Goal: Task Accomplishment & Management: Complete application form

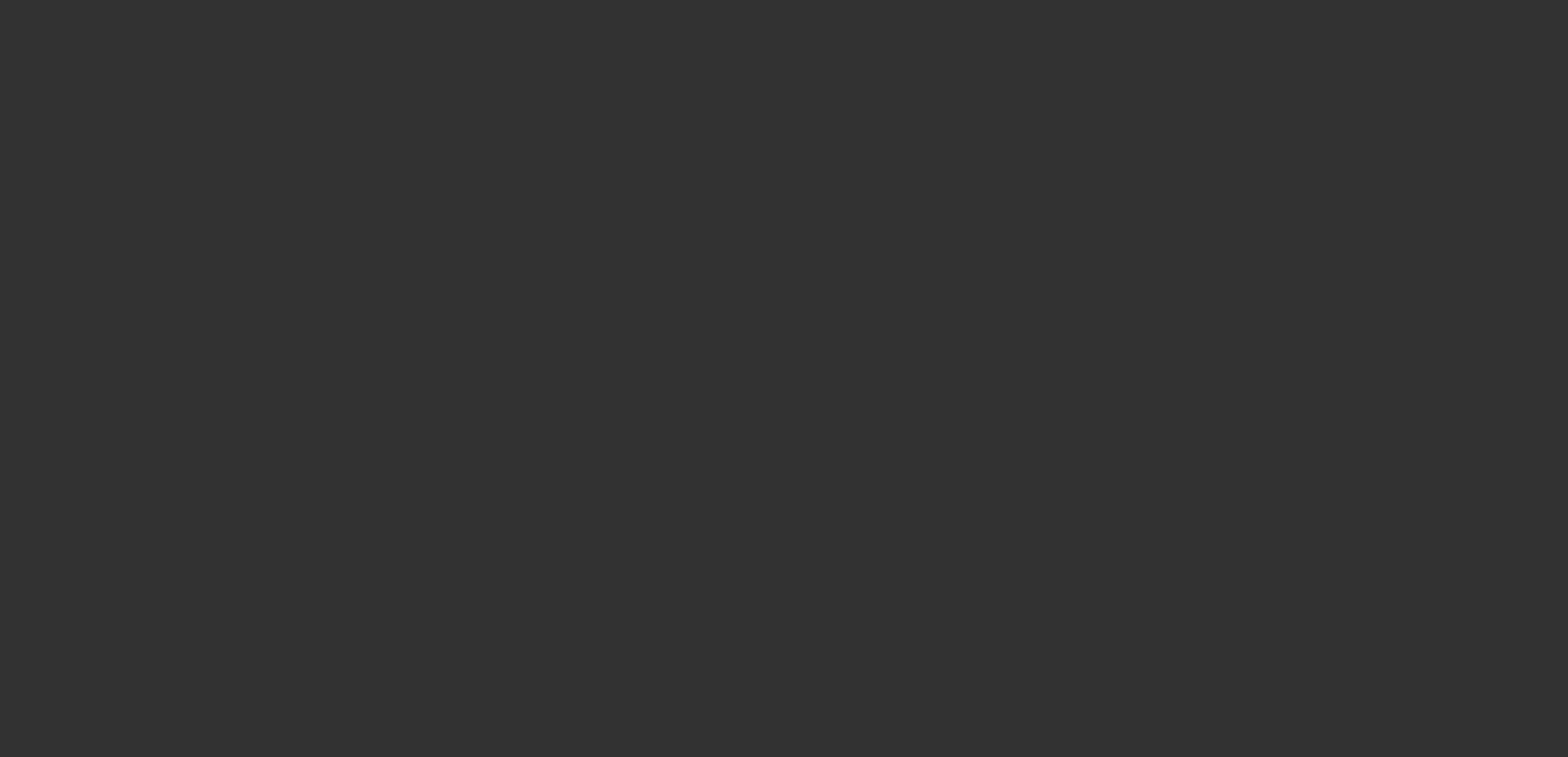
select select "3"
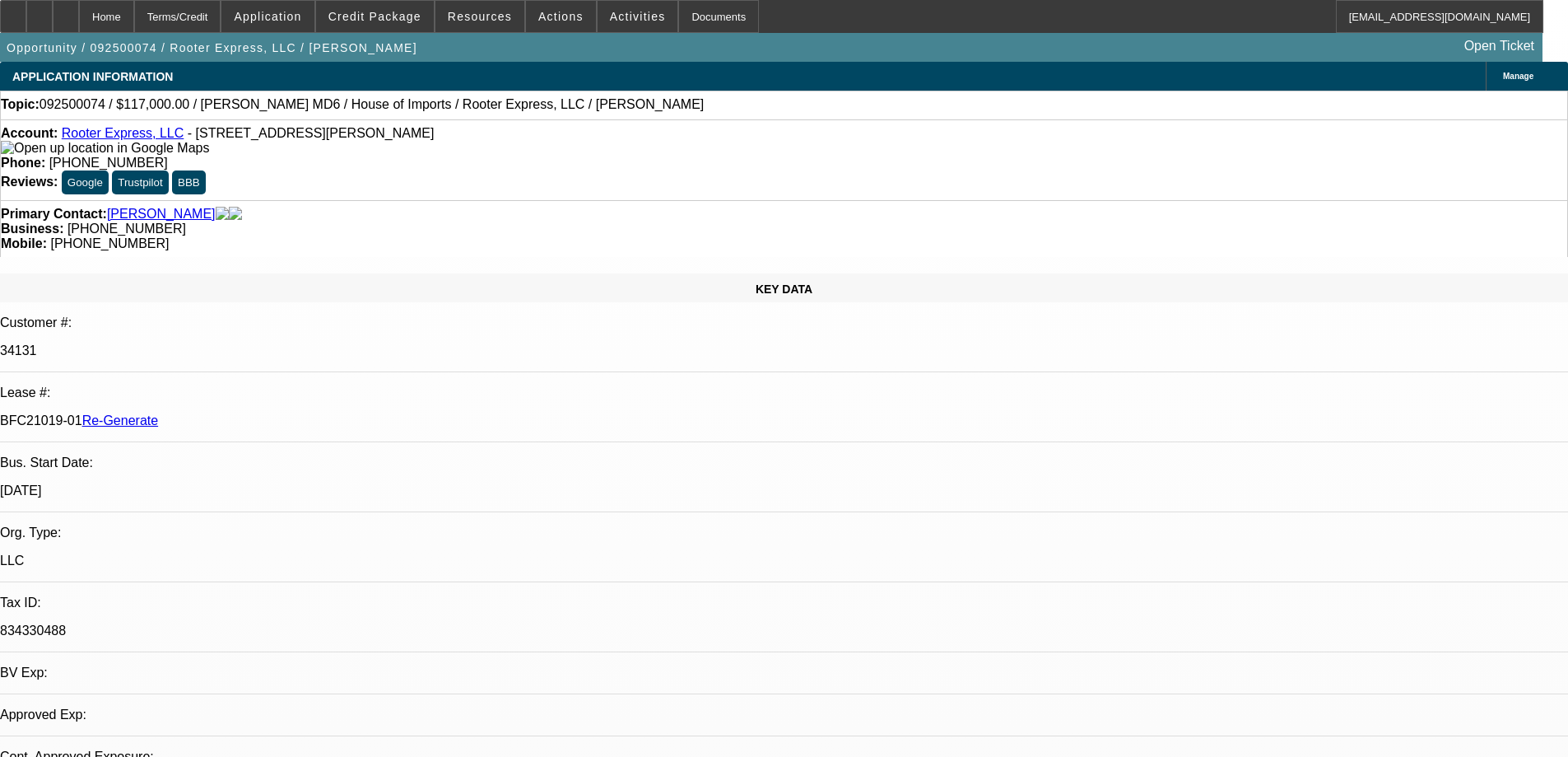
select select "0"
select select "2"
select select "0"
select select "6"
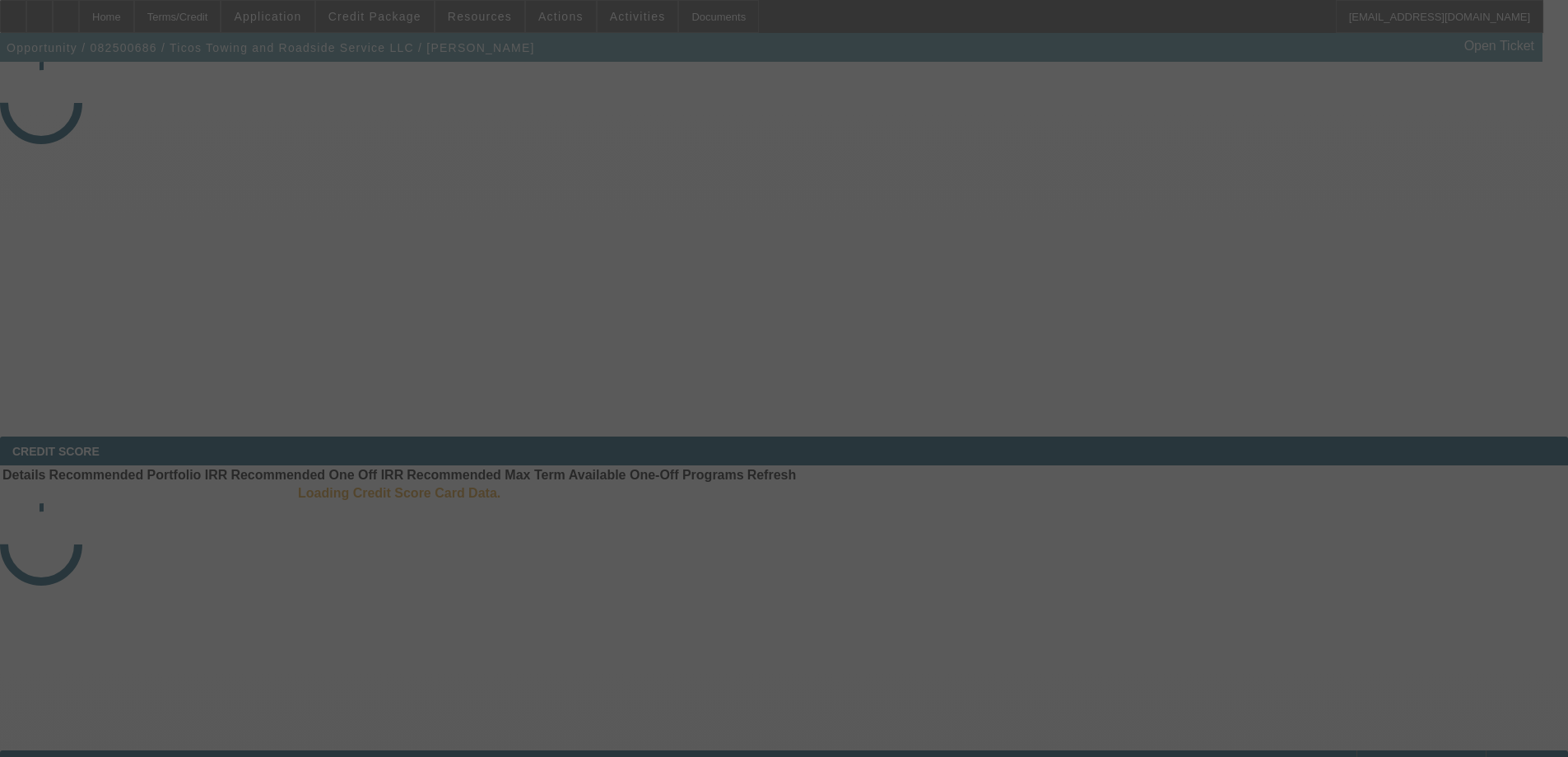
select select "3"
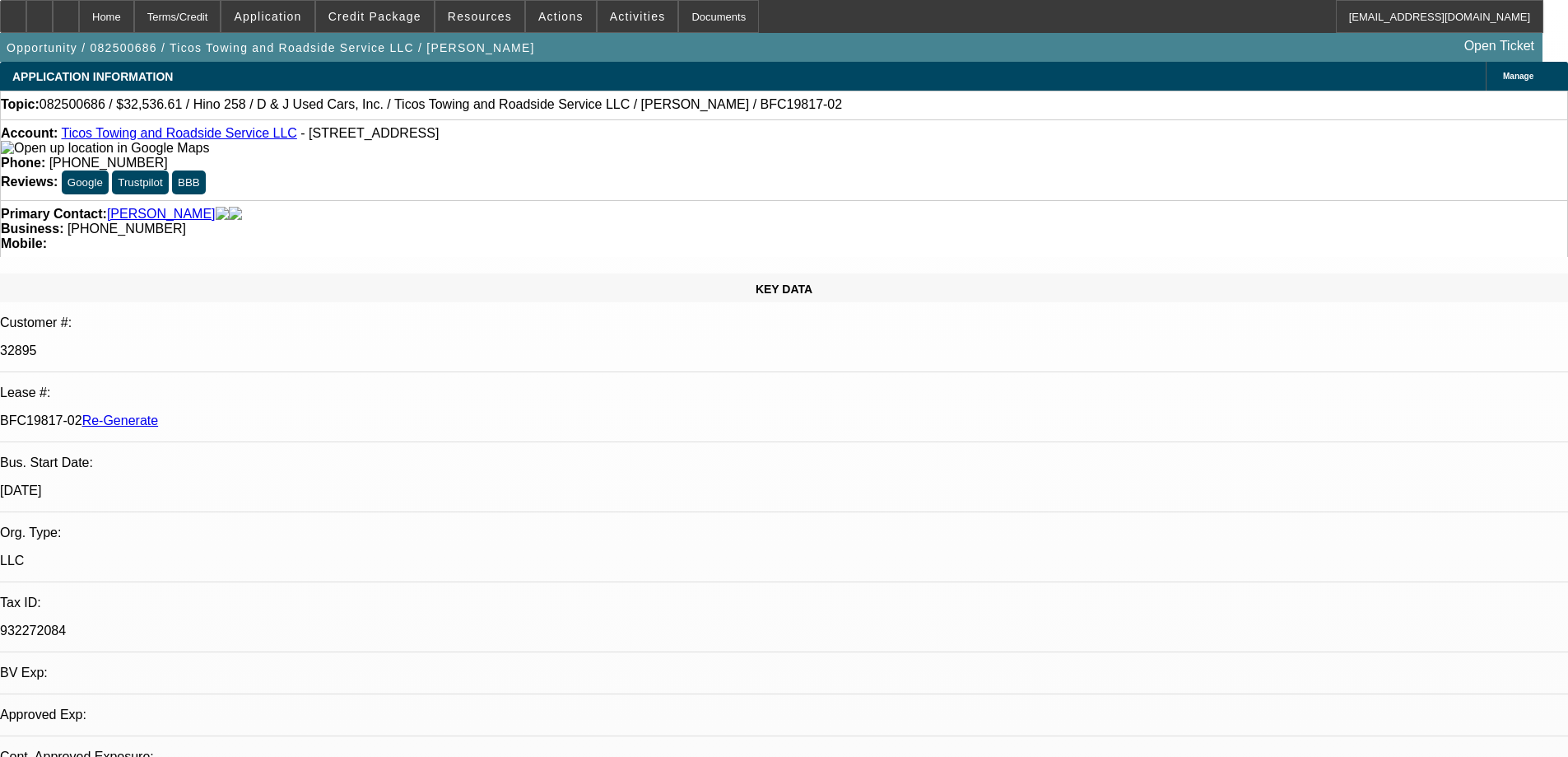
select select "0.15"
select select "2"
select select "0.1"
select select "4"
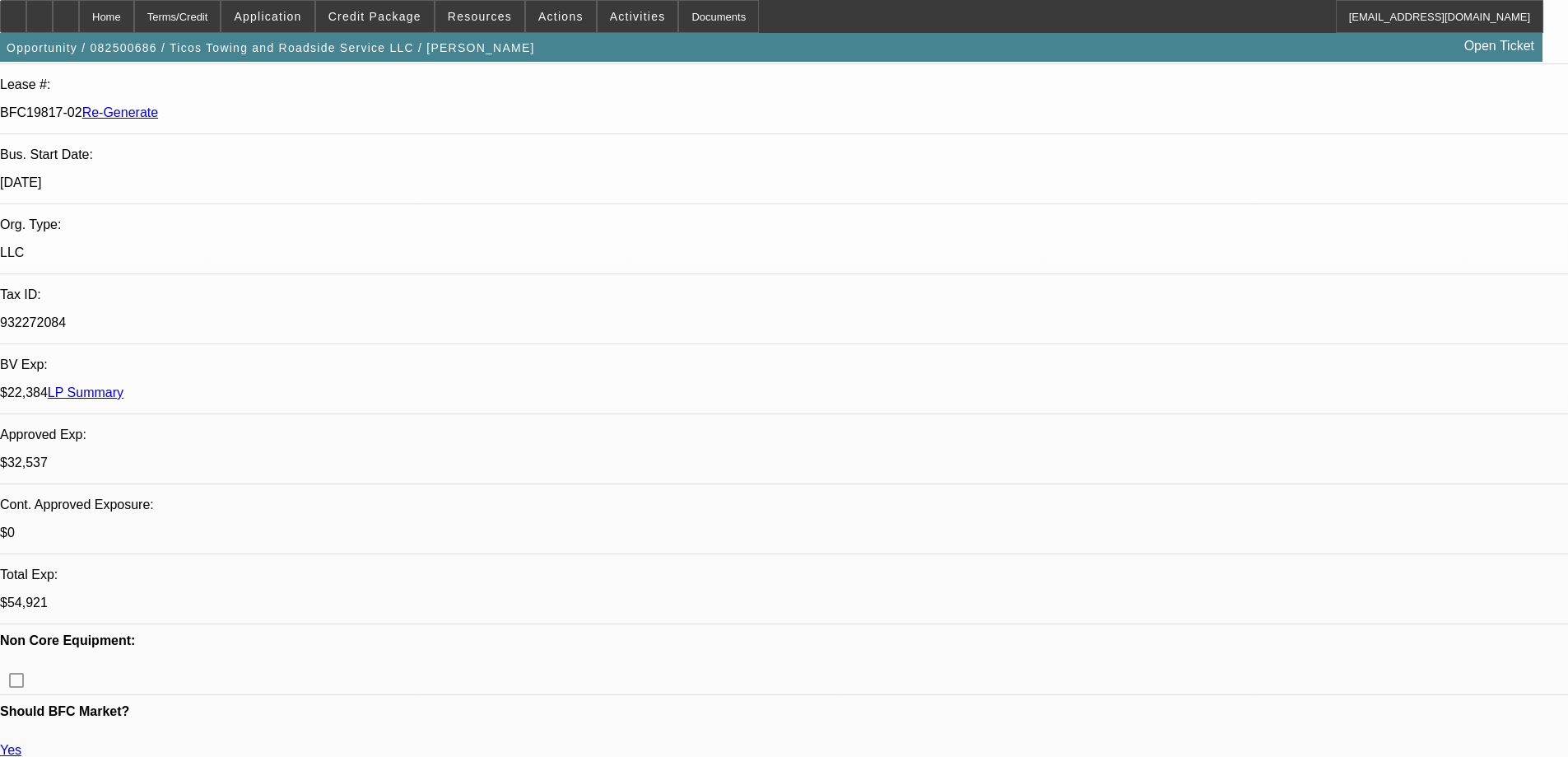
scroll to position [411, 0]
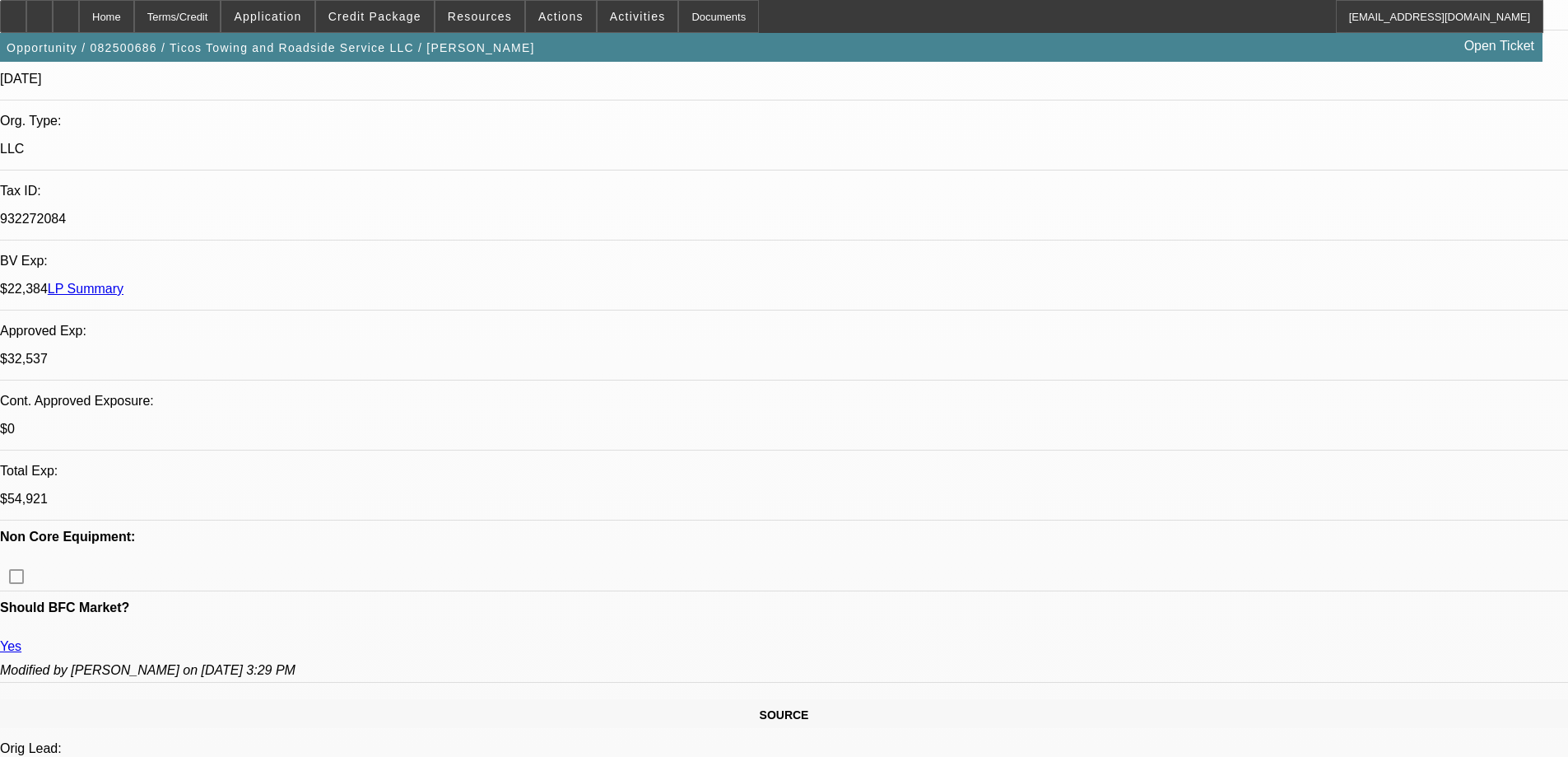
click at [687, 18] on div "Documents" at bounding box center [718, 16] width 80 height 33
click at [610, 14] on span "Activities" at bounding box center [638, 16] width 56 height 13
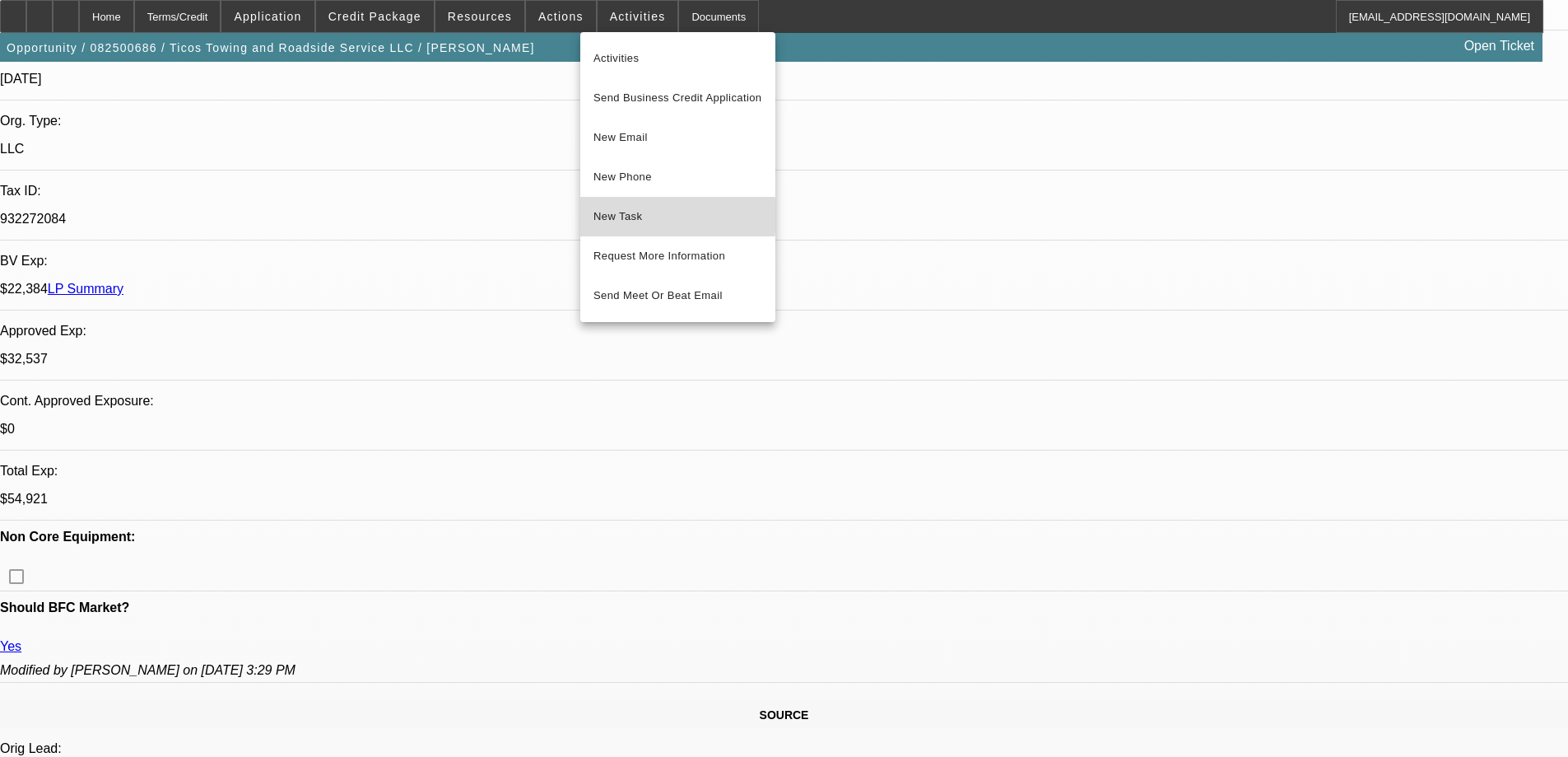
click at [622, 216] on span "New Task" at bounding box center [677, 216] width 168 height 20
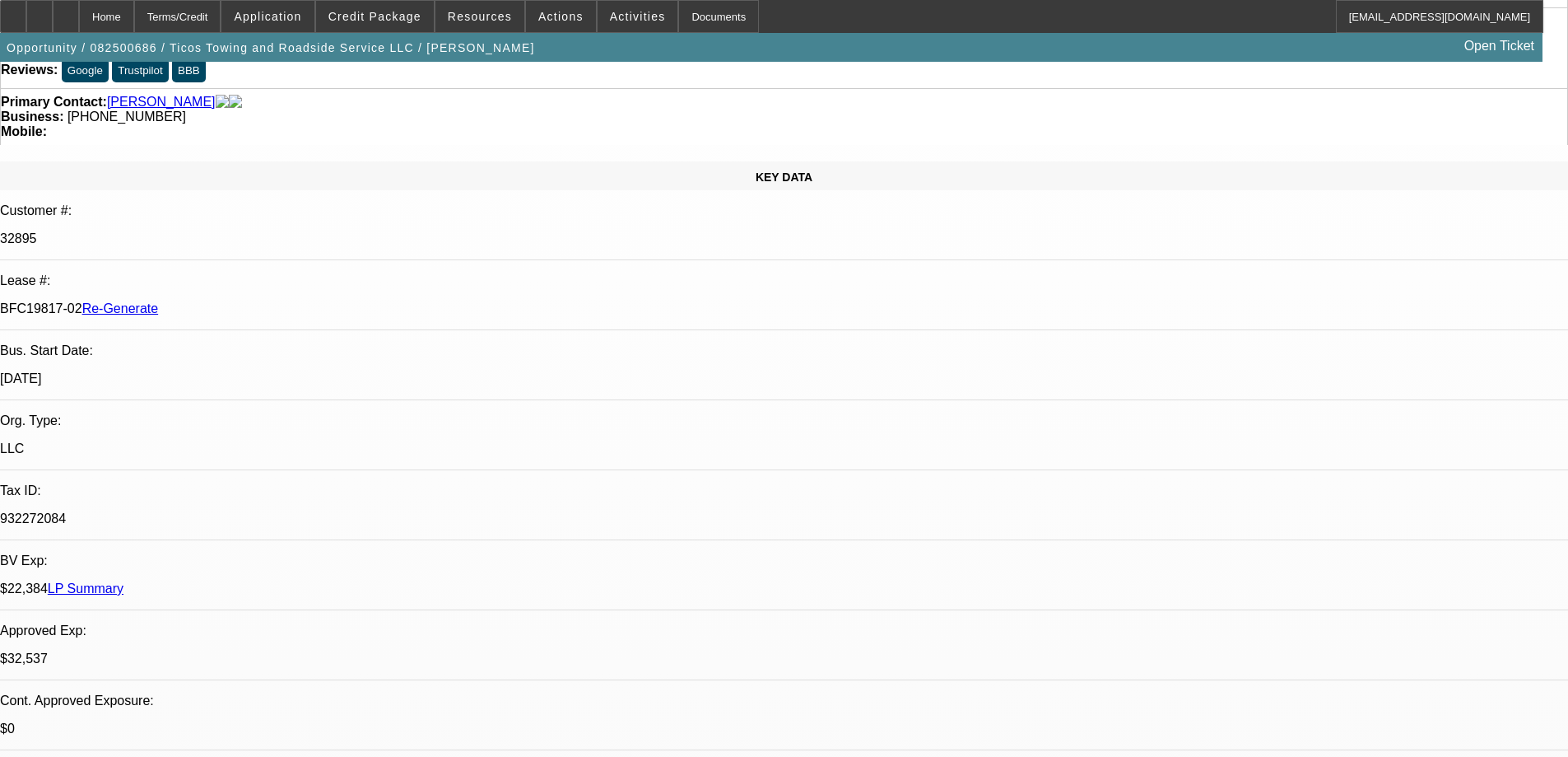
scroll to position [0, 0]
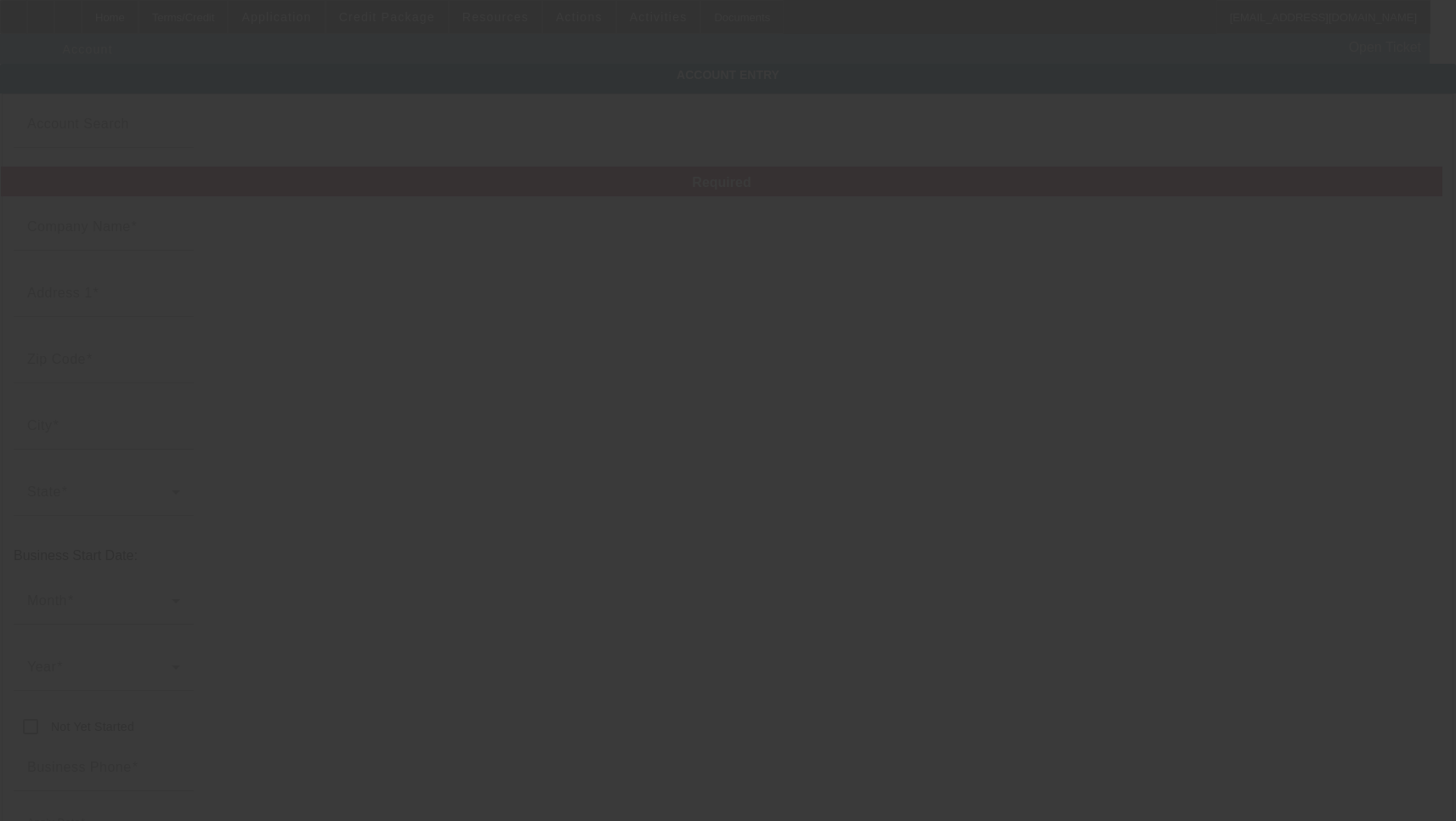
type input "Ticos Towing and Roadside Service LLC"
type input "[STREET_ADDRESS]"
type input "08835"
type input "[GEOGRAPHIC_DATA]"
type input "[PHONE_NUMBER]"
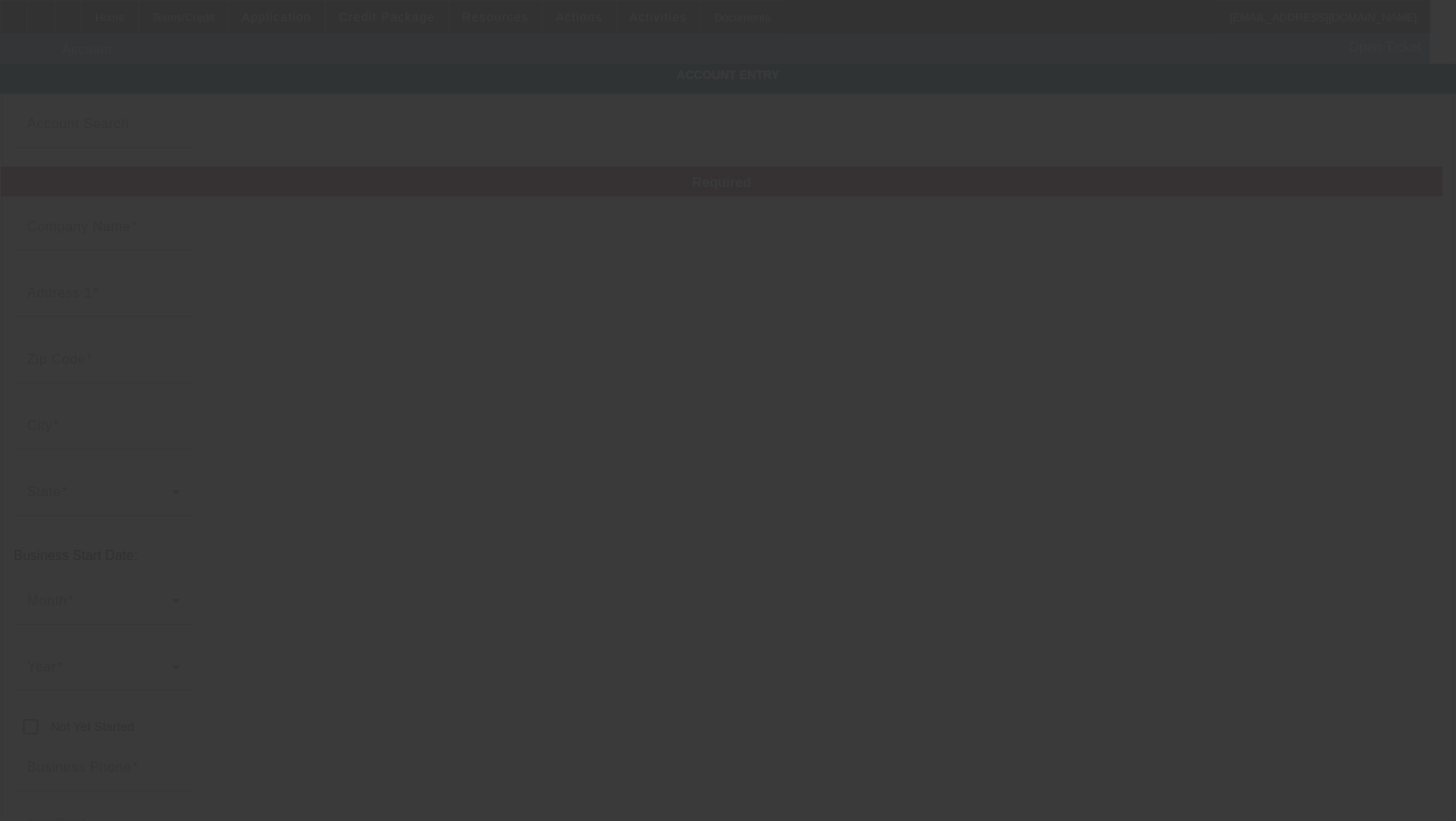
type input "ticostowingnroadsideservice@gmail.com"
type input "[GEOGRAPHIC_DATA]"
type input "932272084"
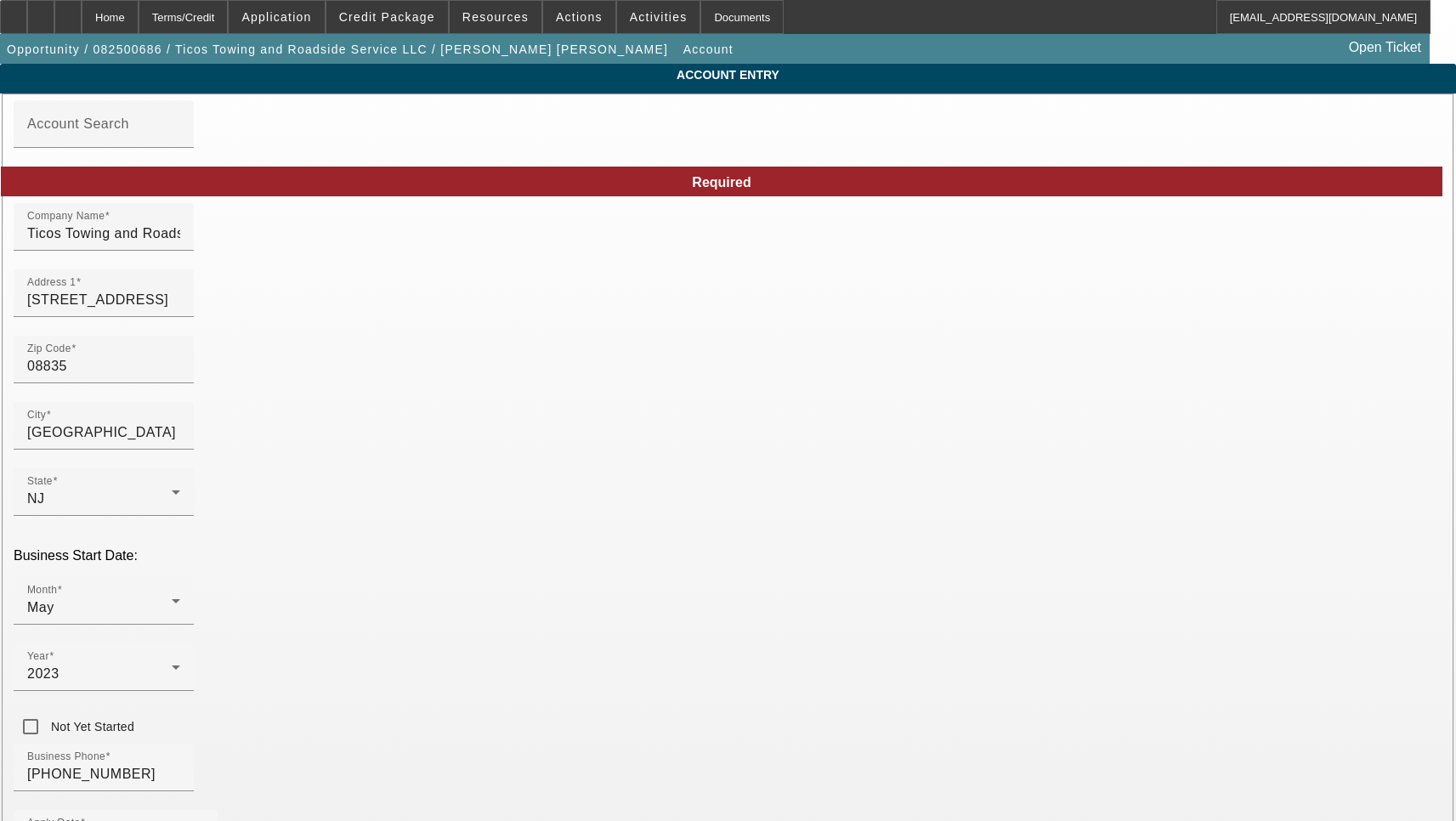
type input "8/26/2025"
click at [180, 308] on input "[STREET_ADDRESS]" at bounding box center [103, 299] width 153 height 20
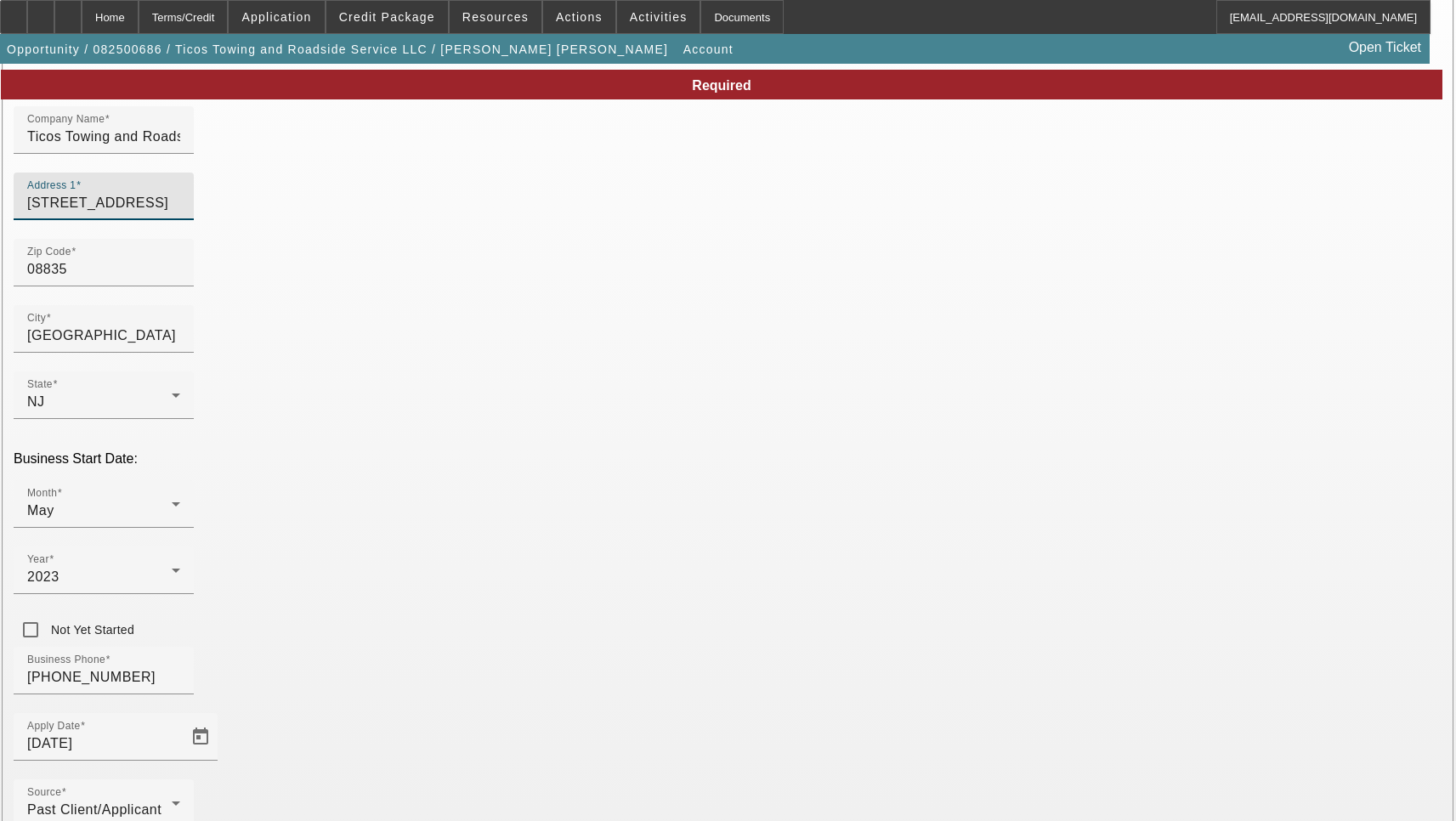
scroll to position [181, 0]
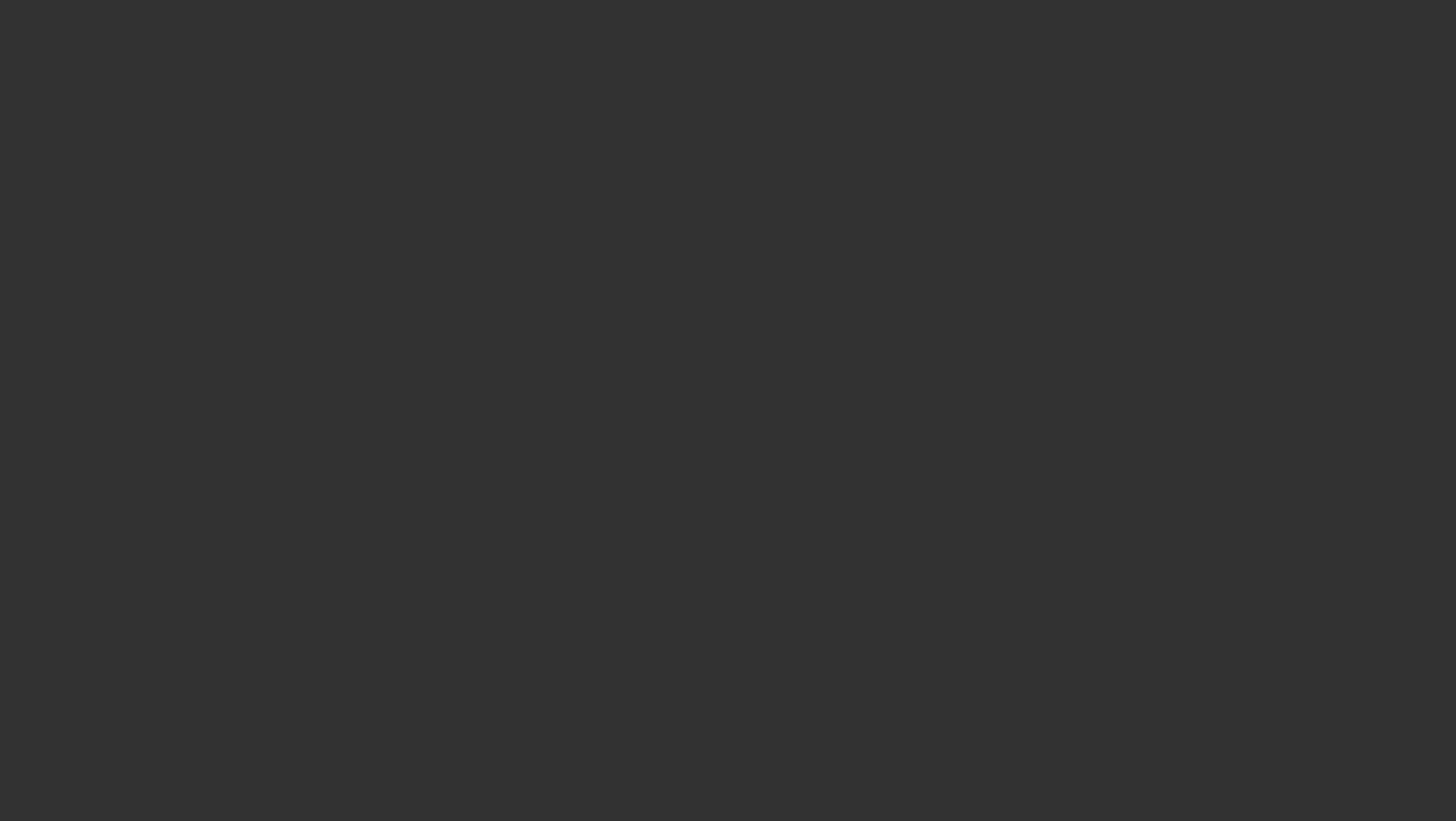
select select "3"
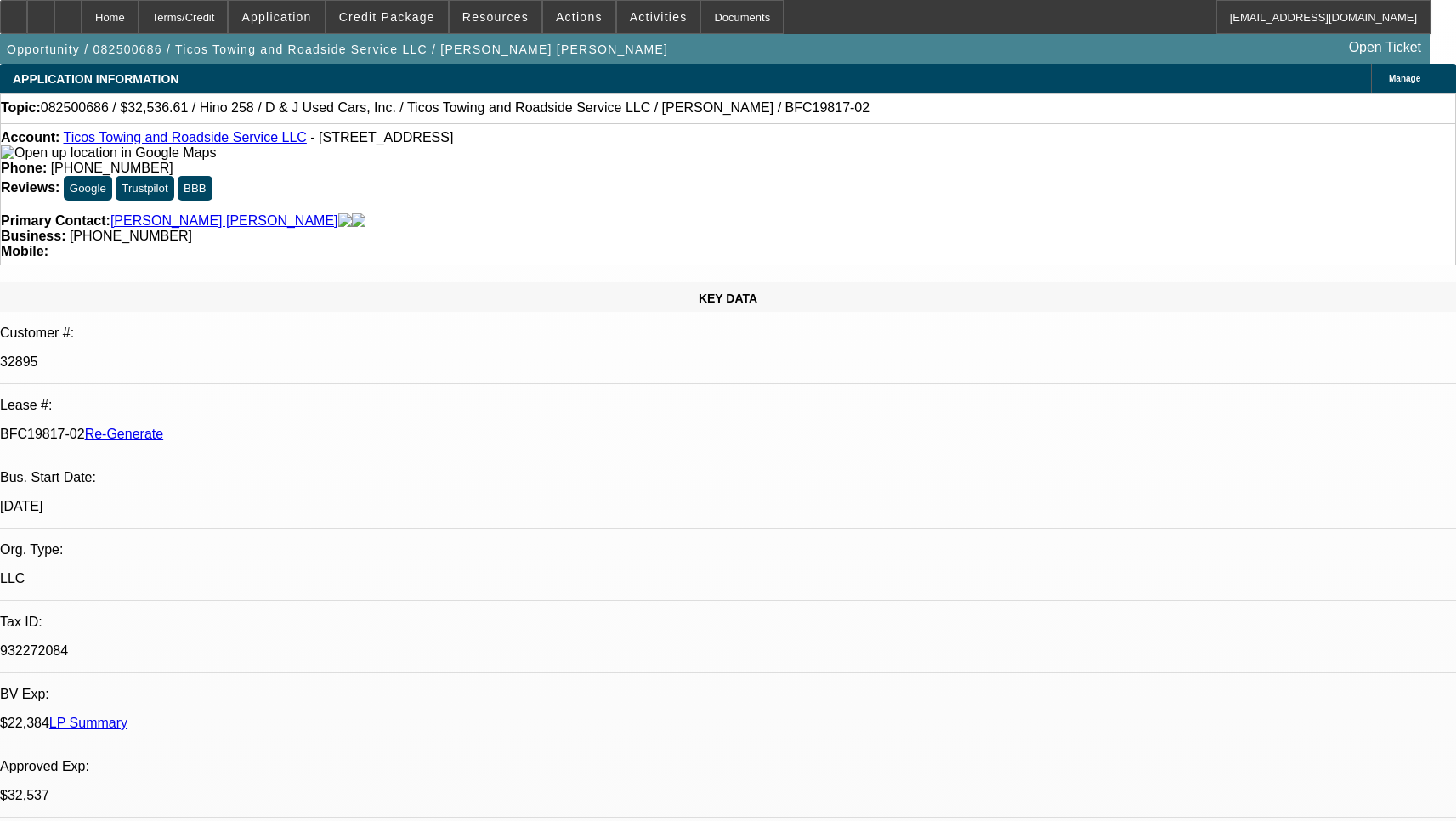
select select "0.15"
select select "2"
select select "0.1"
select select "4"
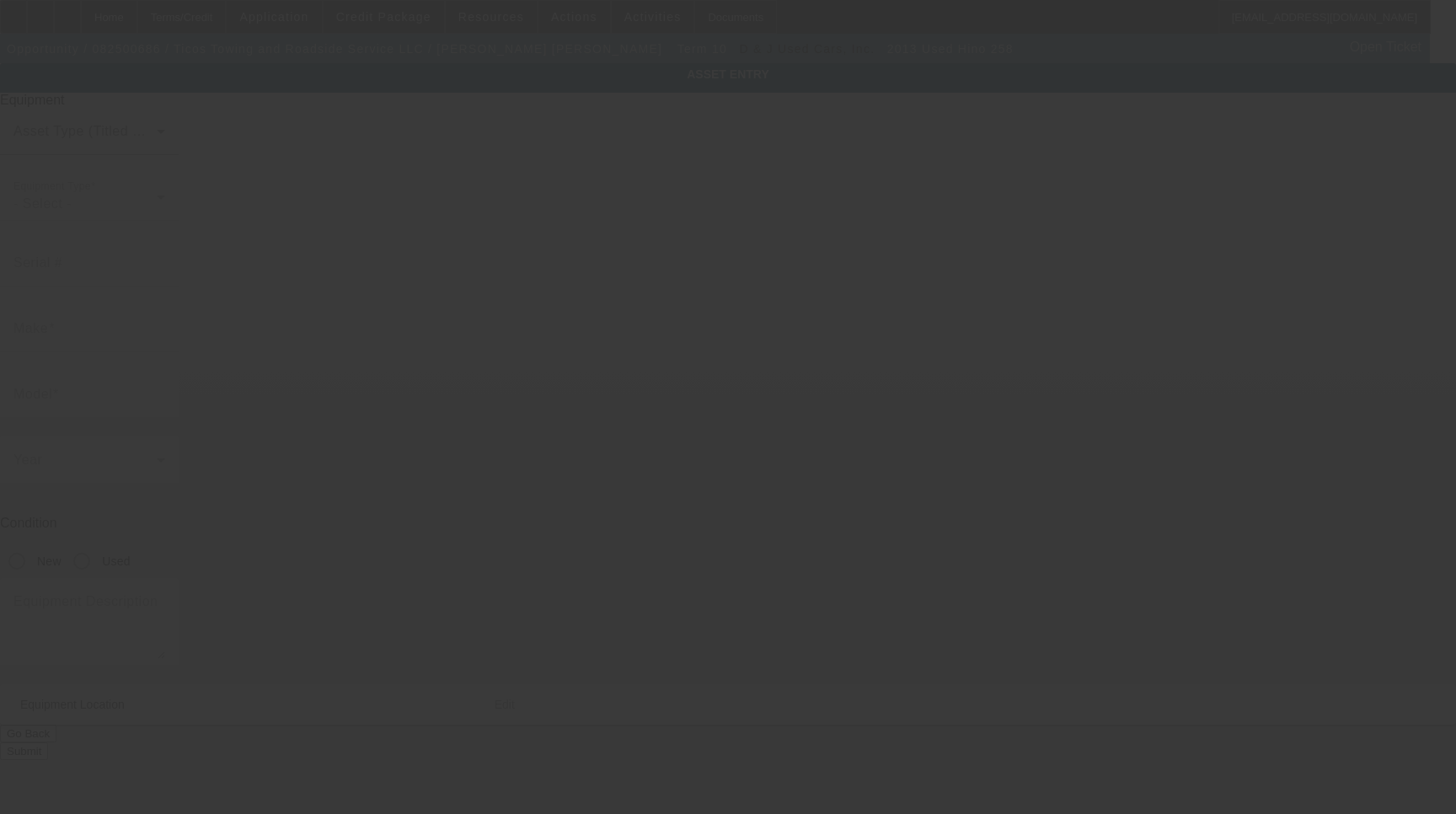
type input "[US_VEHICLE_IDENTIFICATION_NUMBER]"
type input "Hino"
type input "258"
radio input "true"
type textarea "with"
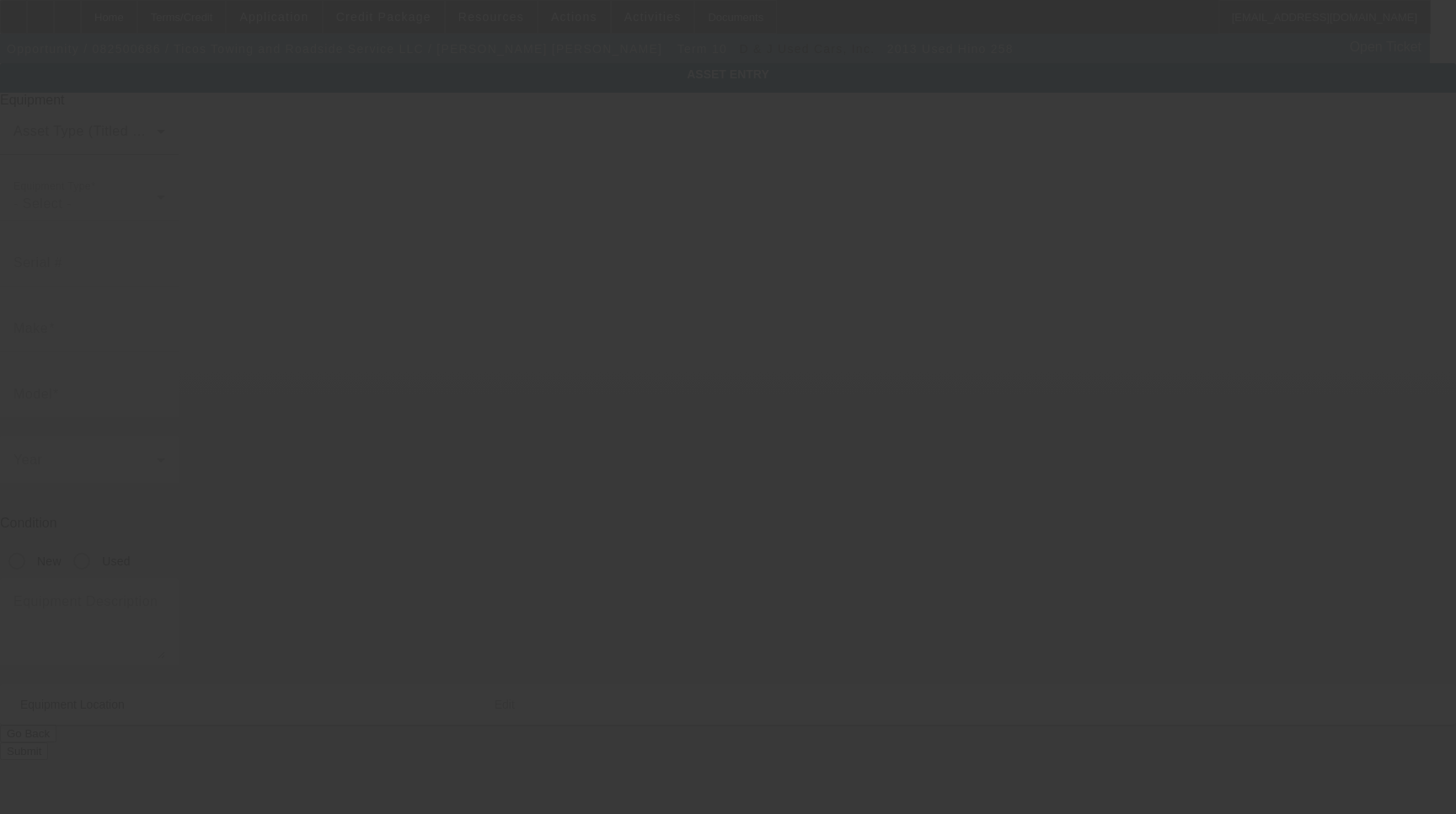
type input "[STREET_ADDRESS]"
type input "[GEOGRAPHIC_DATA]"
type input "08835"
type input "[GEOGRAPHIC_DATA]"
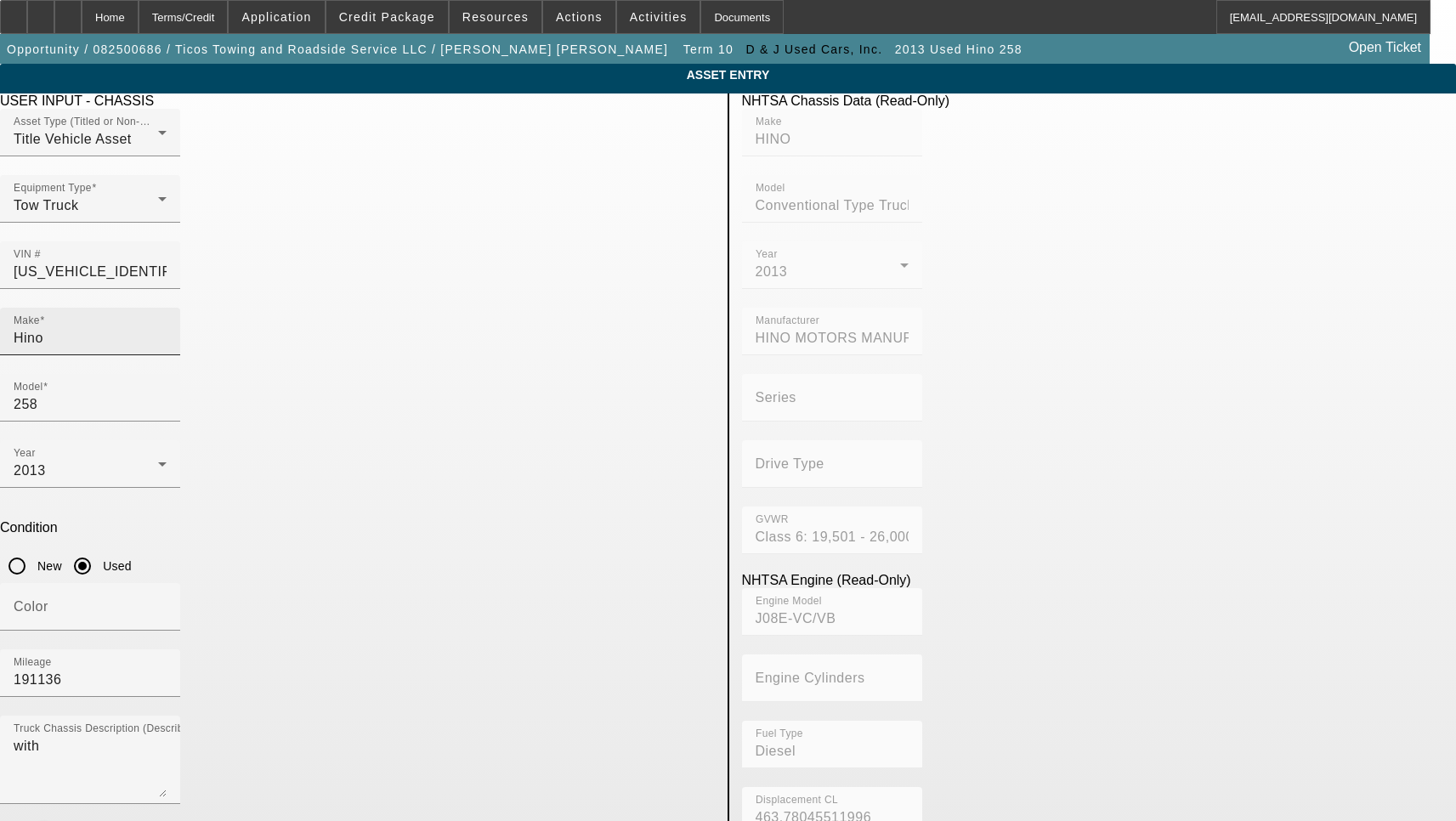
click at [167, 328] on input "Hino" at bounding box center [89, 338] width 153 height 20
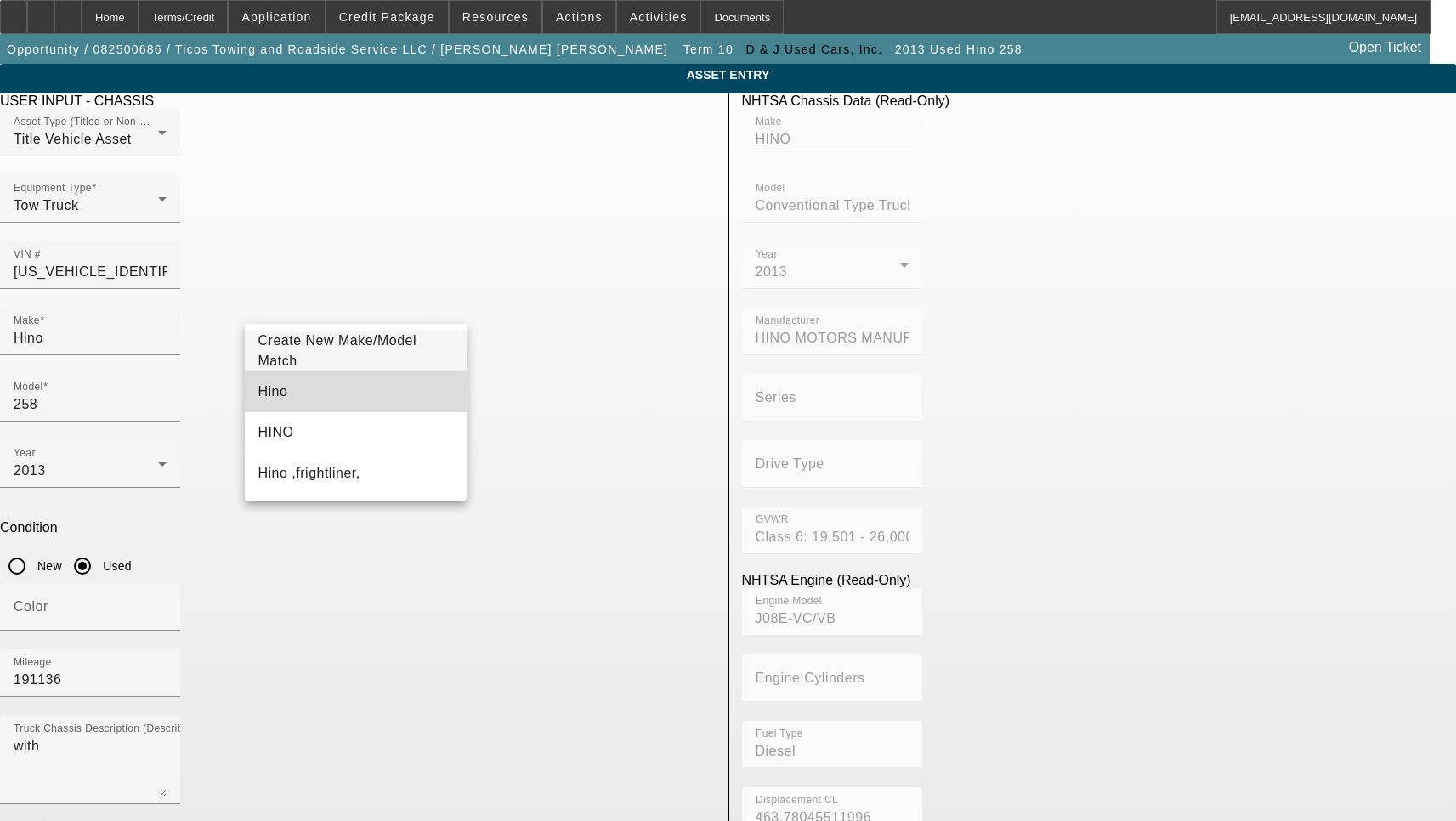
click at [307, 384] on mat-option "Hino" at bounding box center [356, 392] width 223 height 41
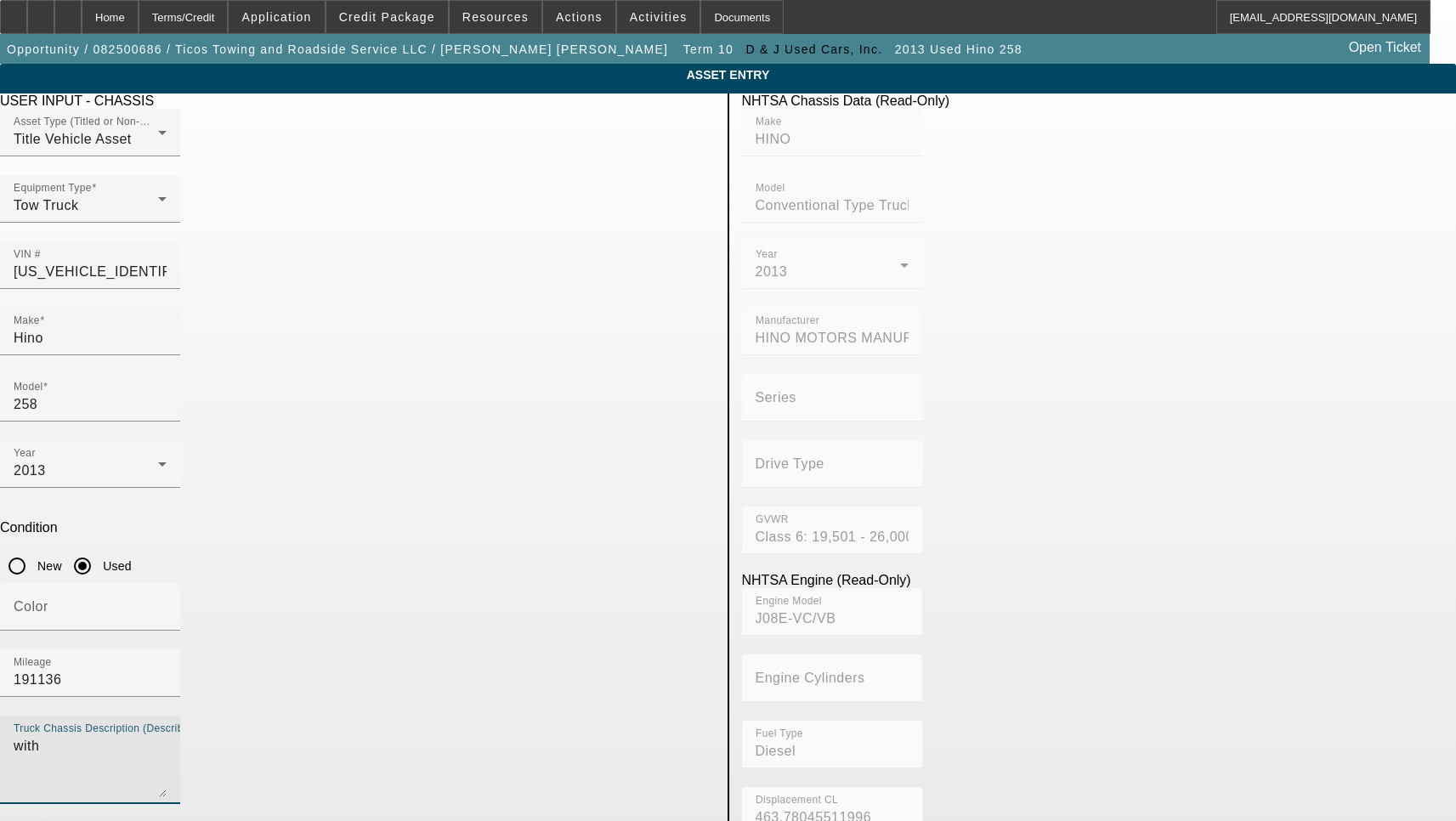
click at [167, 736] on textarea "with" at bounding box center [89, 766] width 153 height 61
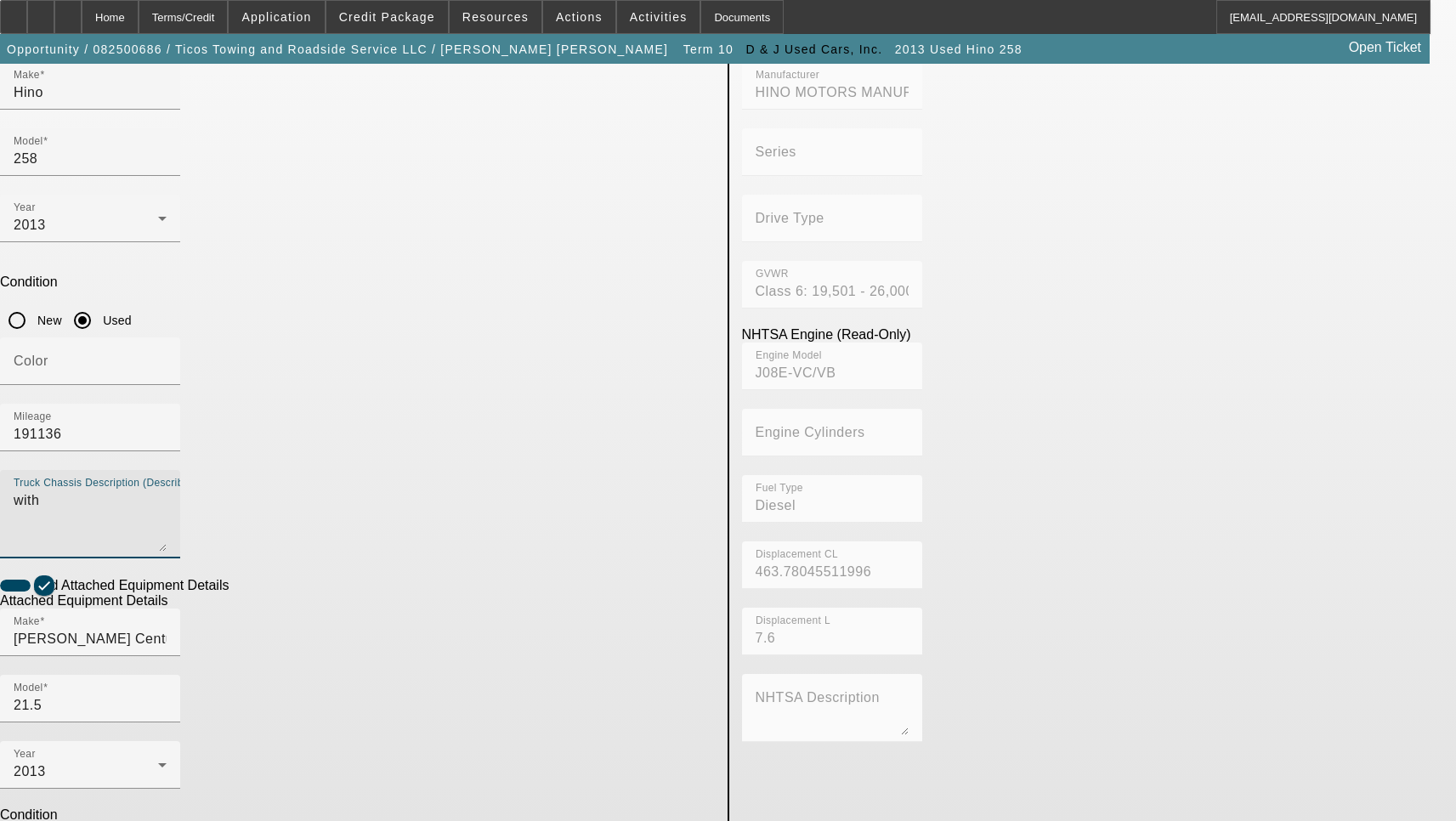
scroll to position [255, 0]
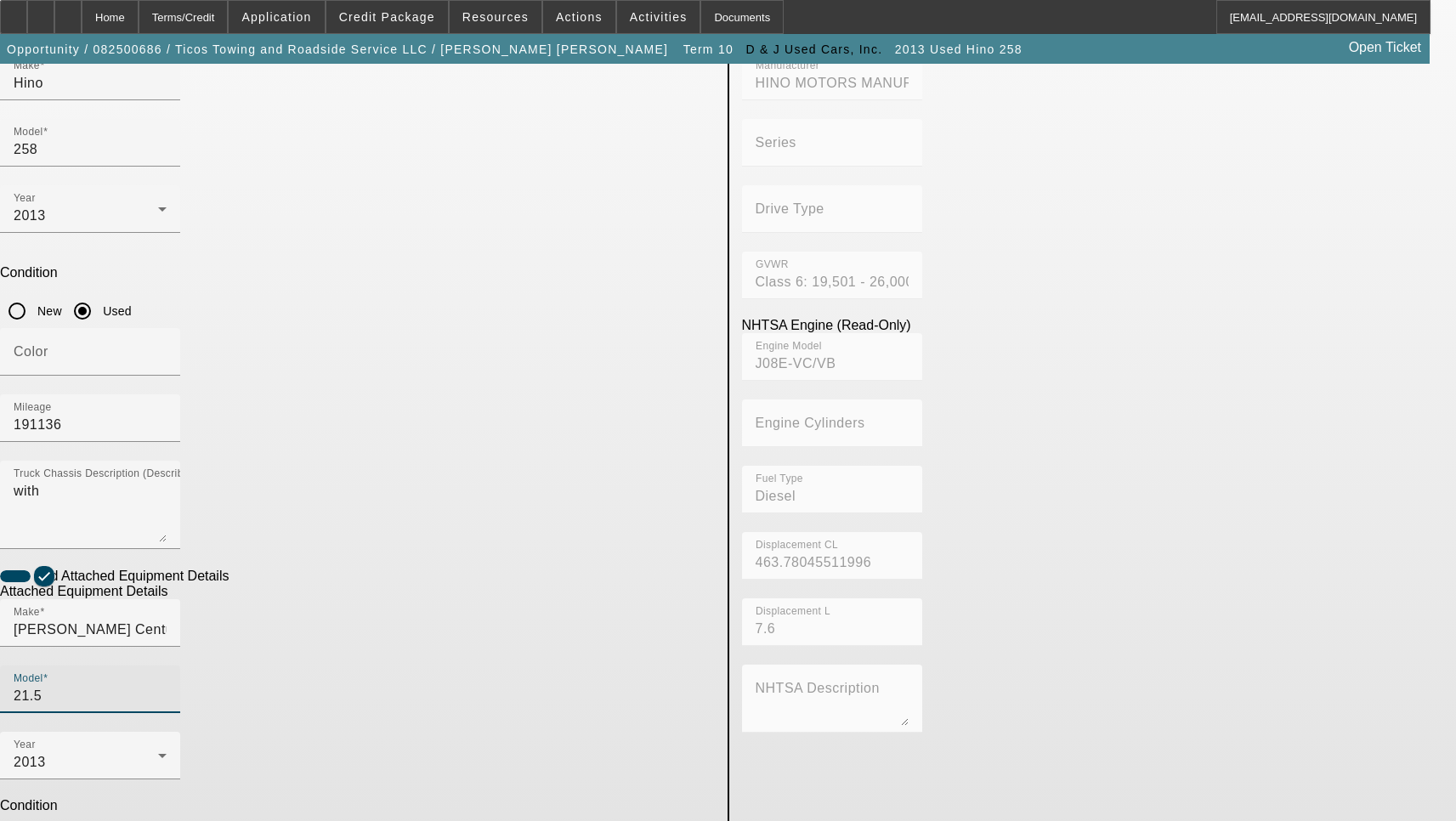
click at [167, 686] on input "21.5" at bounding box center [89, 696] width 153 height 20
type input "21.5'"
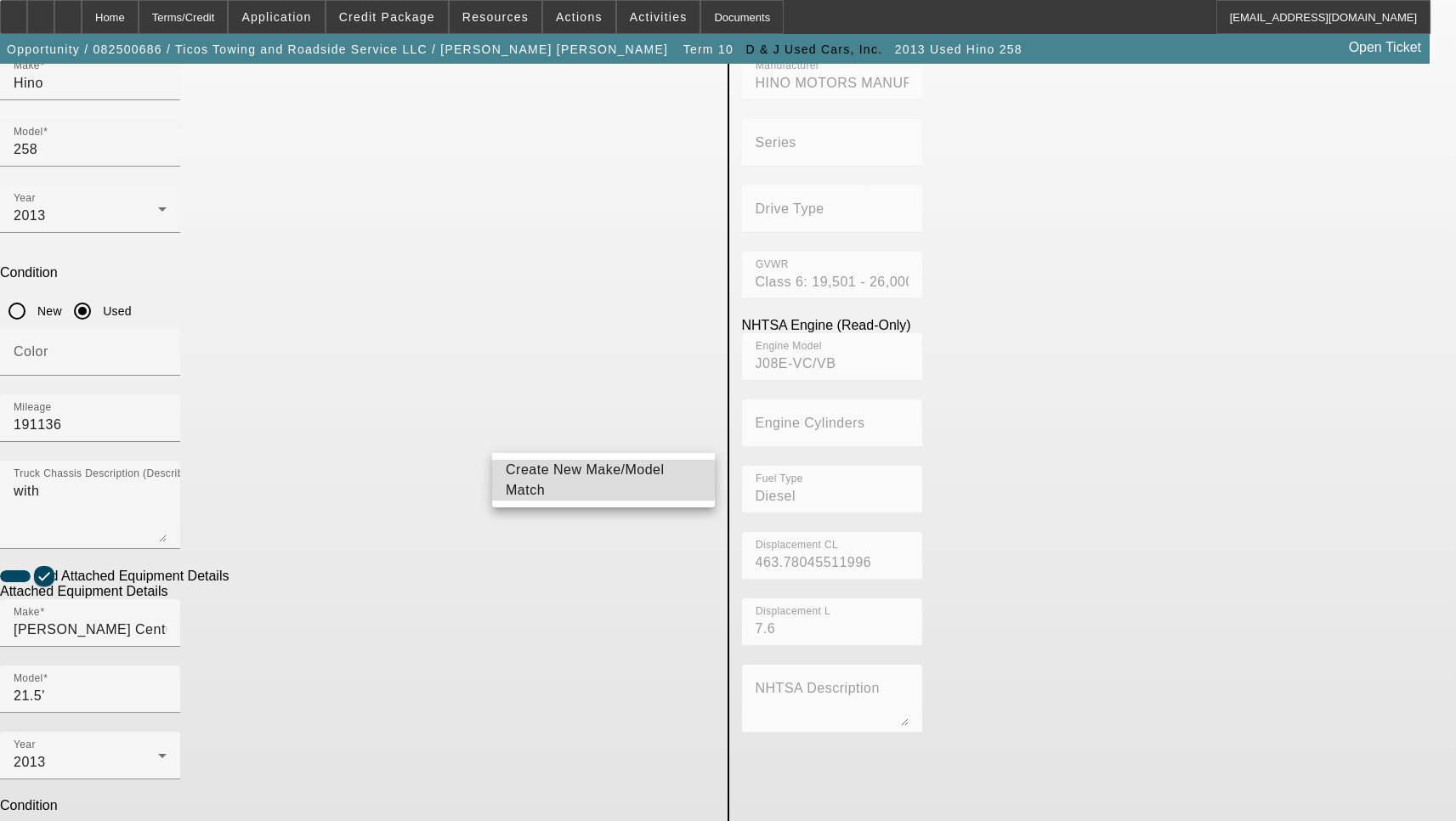
click at [544, 470] on span "Create New Make/Model Match" at bounding box center [603, 480] width 195 height 41
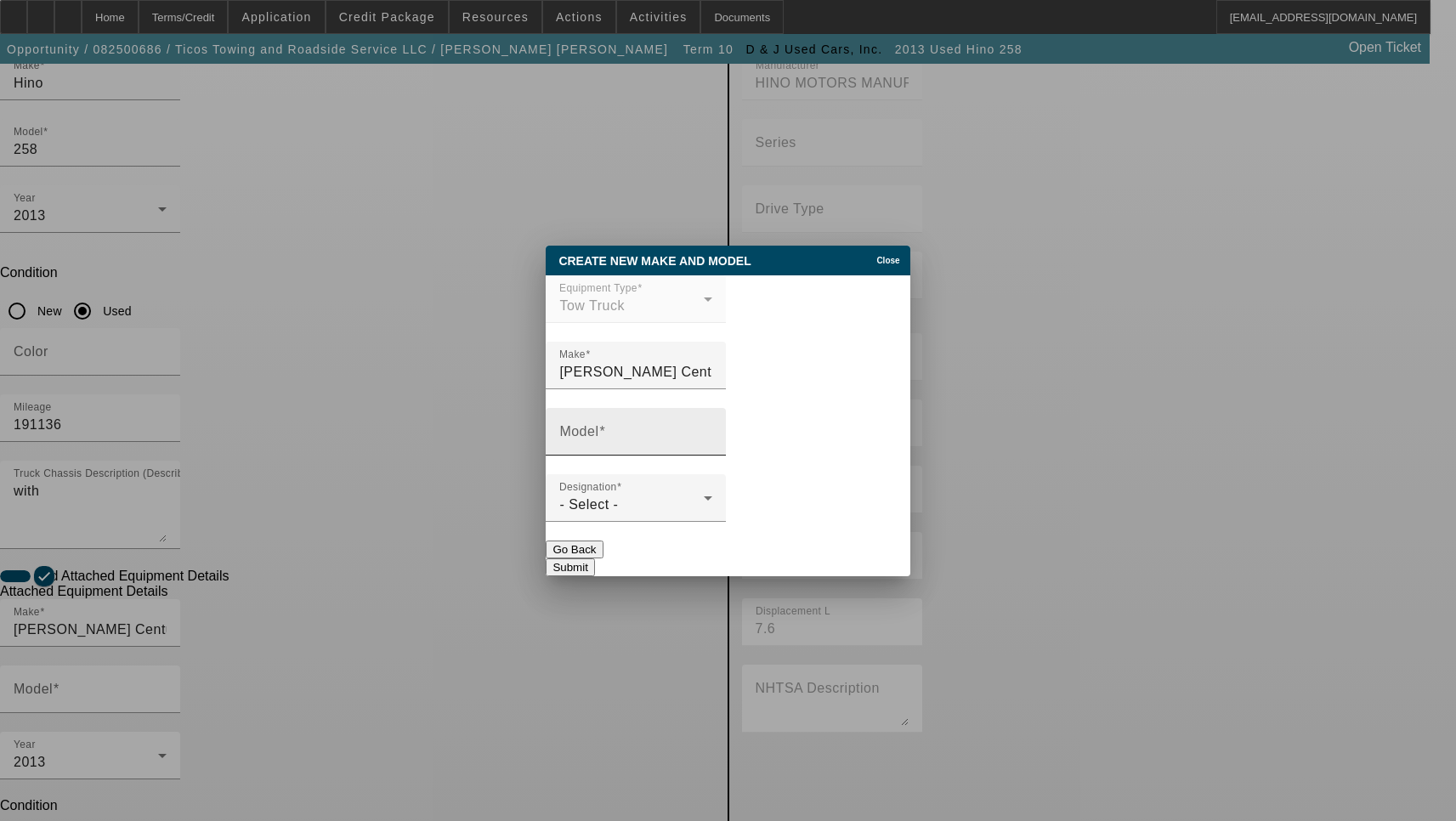
click at [606, 433] on span at bounding box center [602, 431] width 7 height 14
click at [611, 433] on input "Model" at bounding box center [636, 438] width 153 height 20
type input "21.5' Bed"
click at [713, 494] on div "Designation - Select -" at bounding box center [636, 498] width 153 height 48
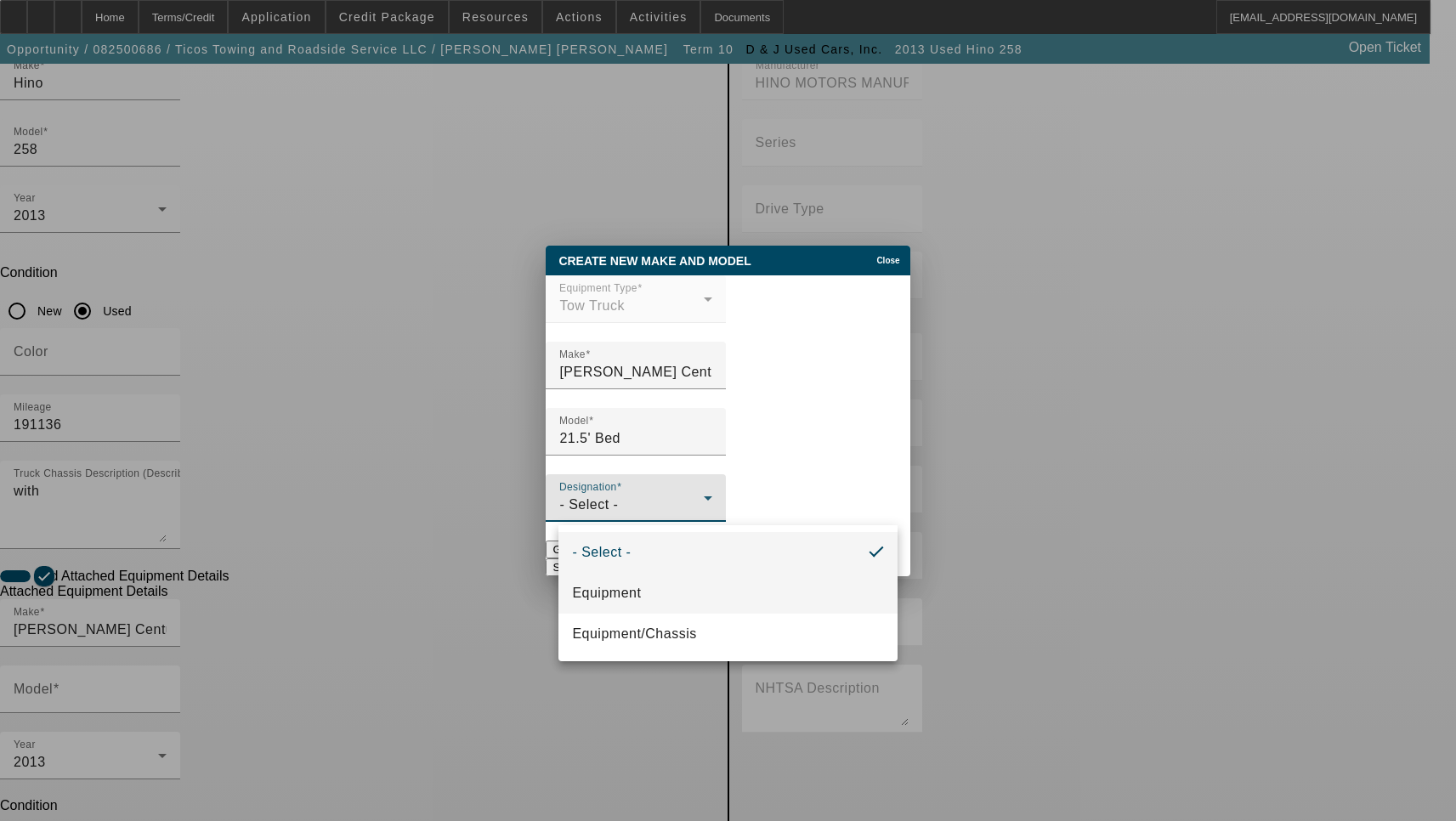
click at [704, 591] on mat-option "Equipment" at bounding box center [728, 593] width 338 height 41
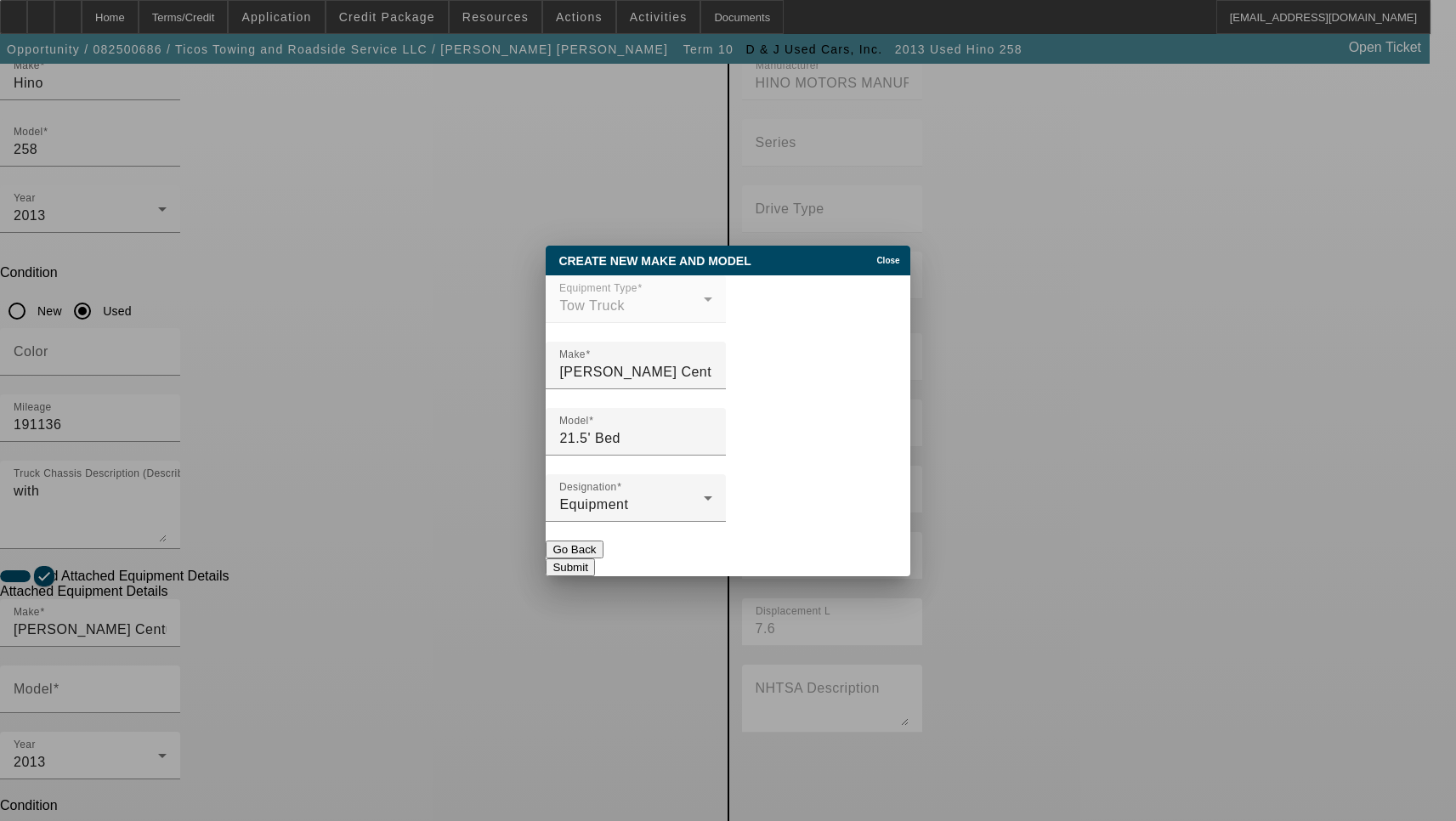
click at [594, 560] on button "Submit" at bounding box center [570, 568] width 49 height 18
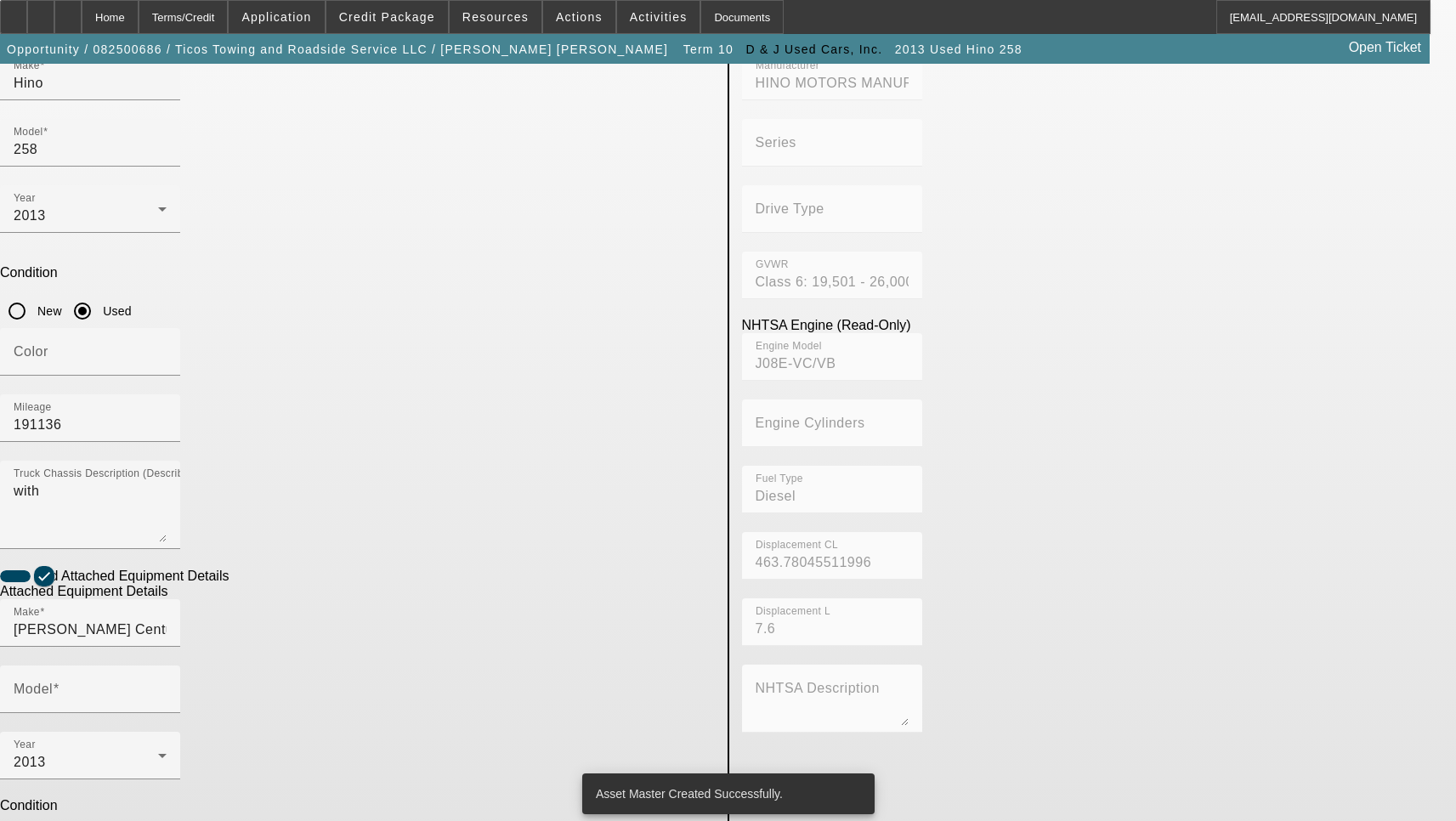
scroll to position [255, 0]
type input "21.5' Bed"
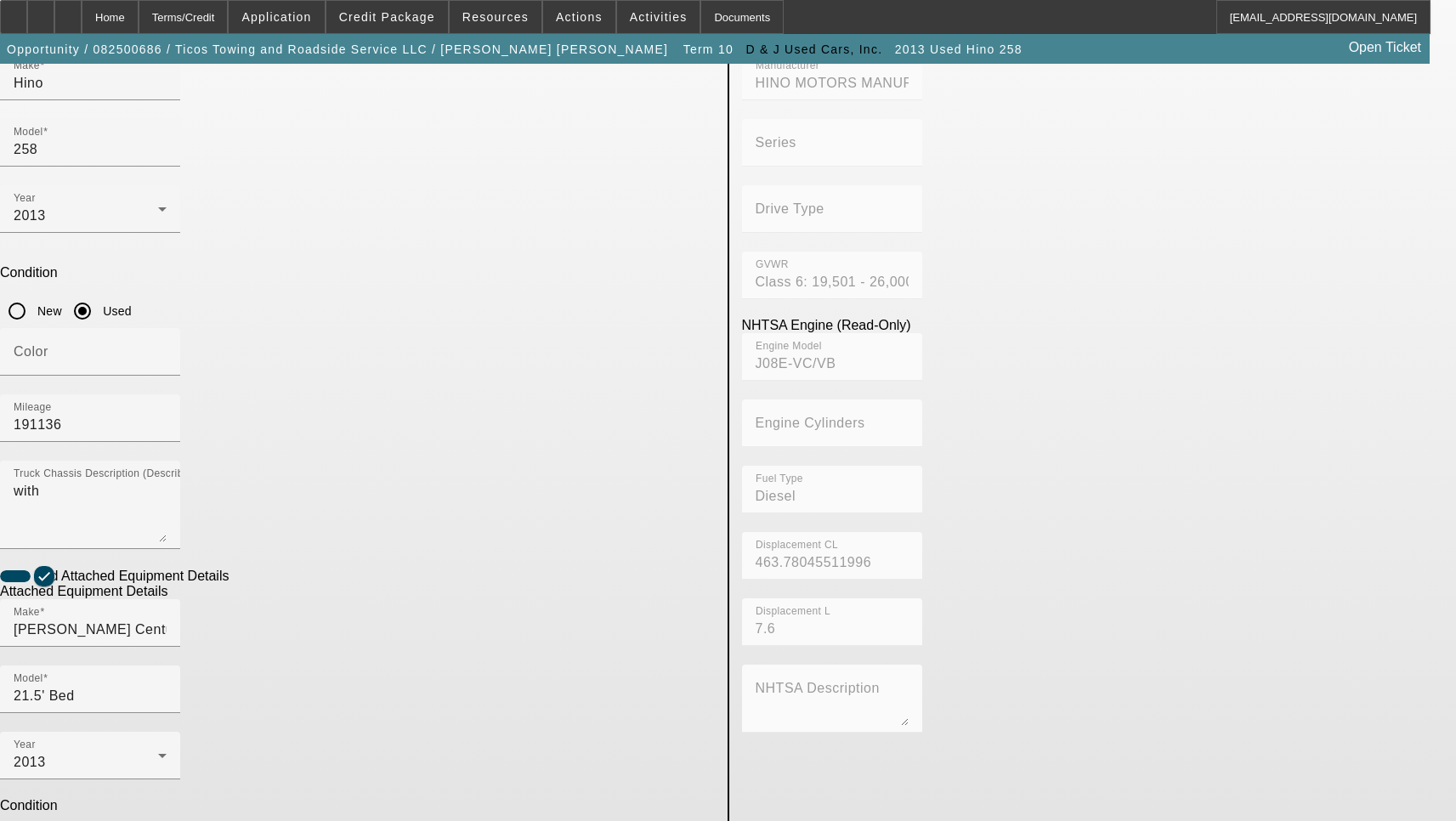
type textarea "Includes all options, attachments and accessories"
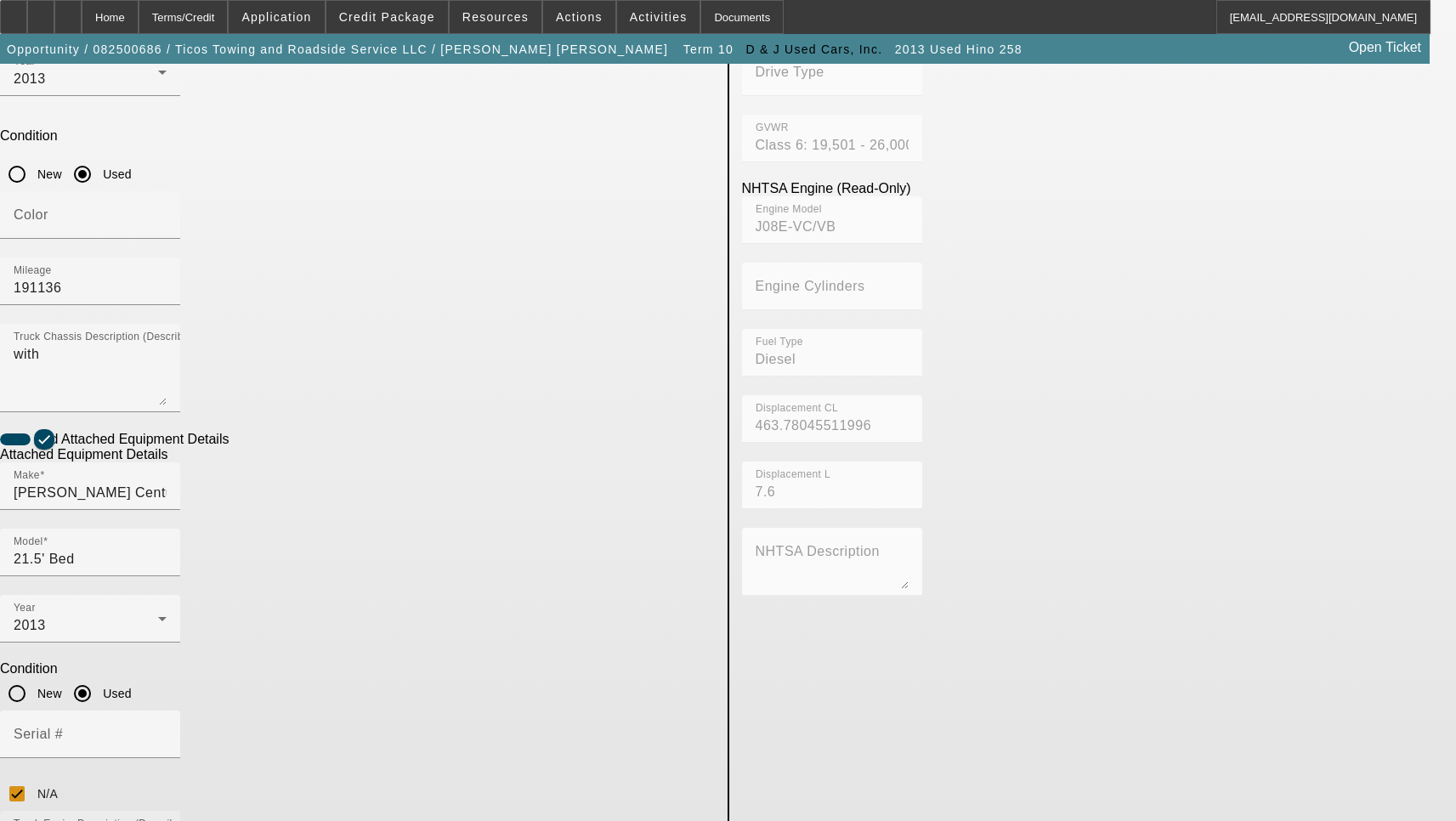
scroll to position [680, 0]
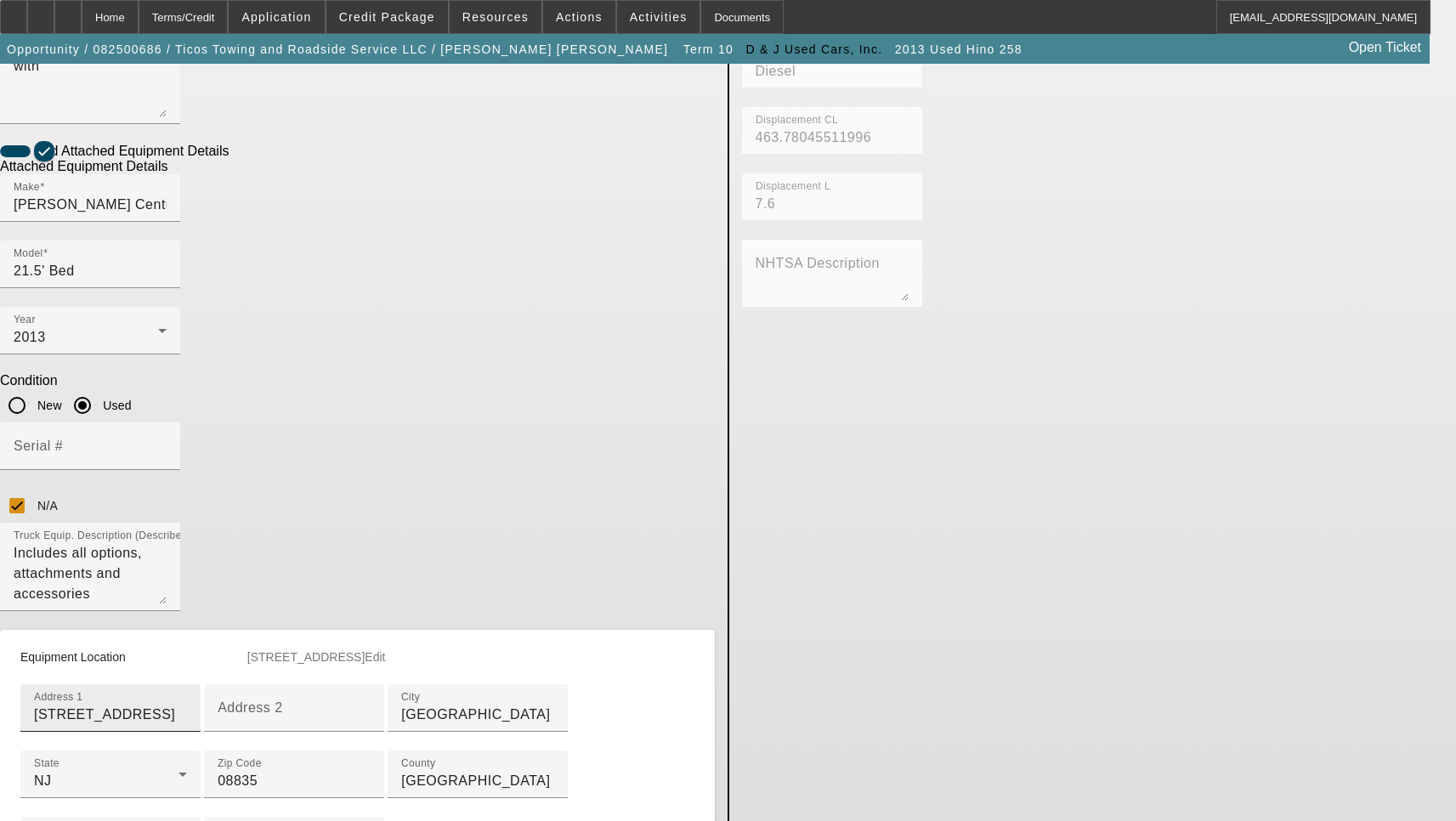
click at [187, 704] on input "122 N 8th Ave" at bounding box center [110, 714] width 153 height 20
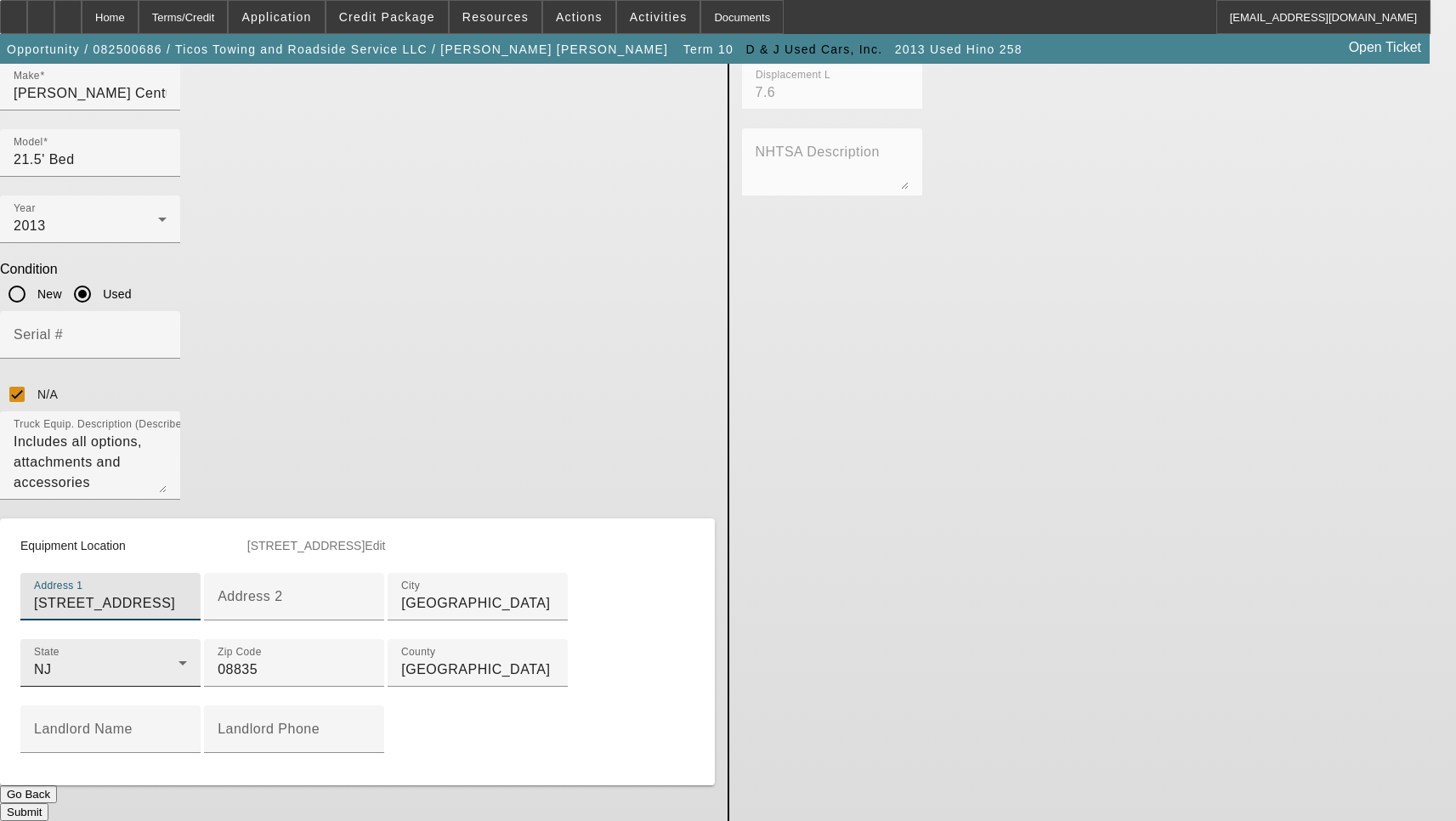
scroll to position [855, 0]
click at [49, 803] on button "Submit" at bounding box center [24, 812] width 49 height 18
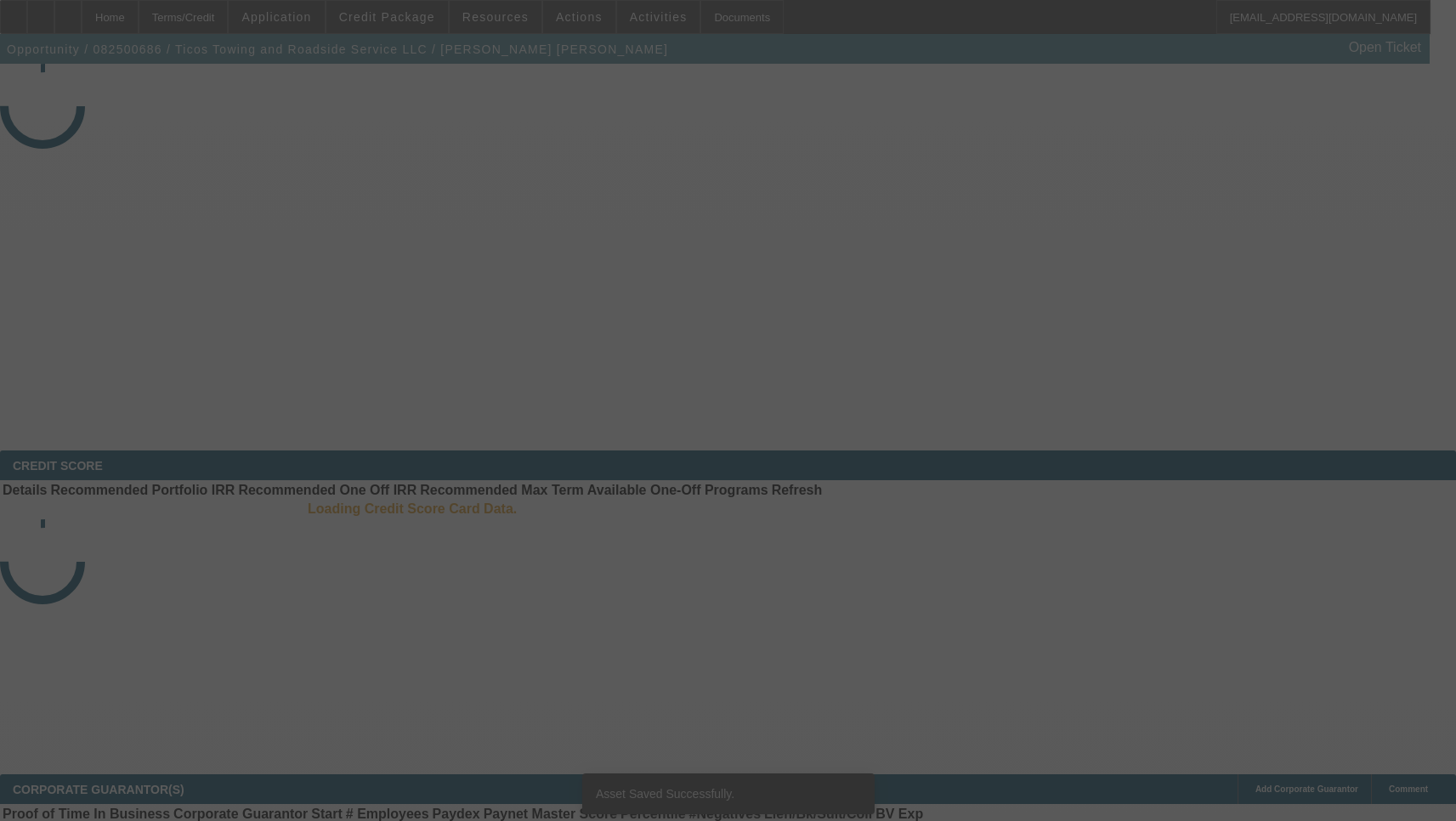
select select "3"
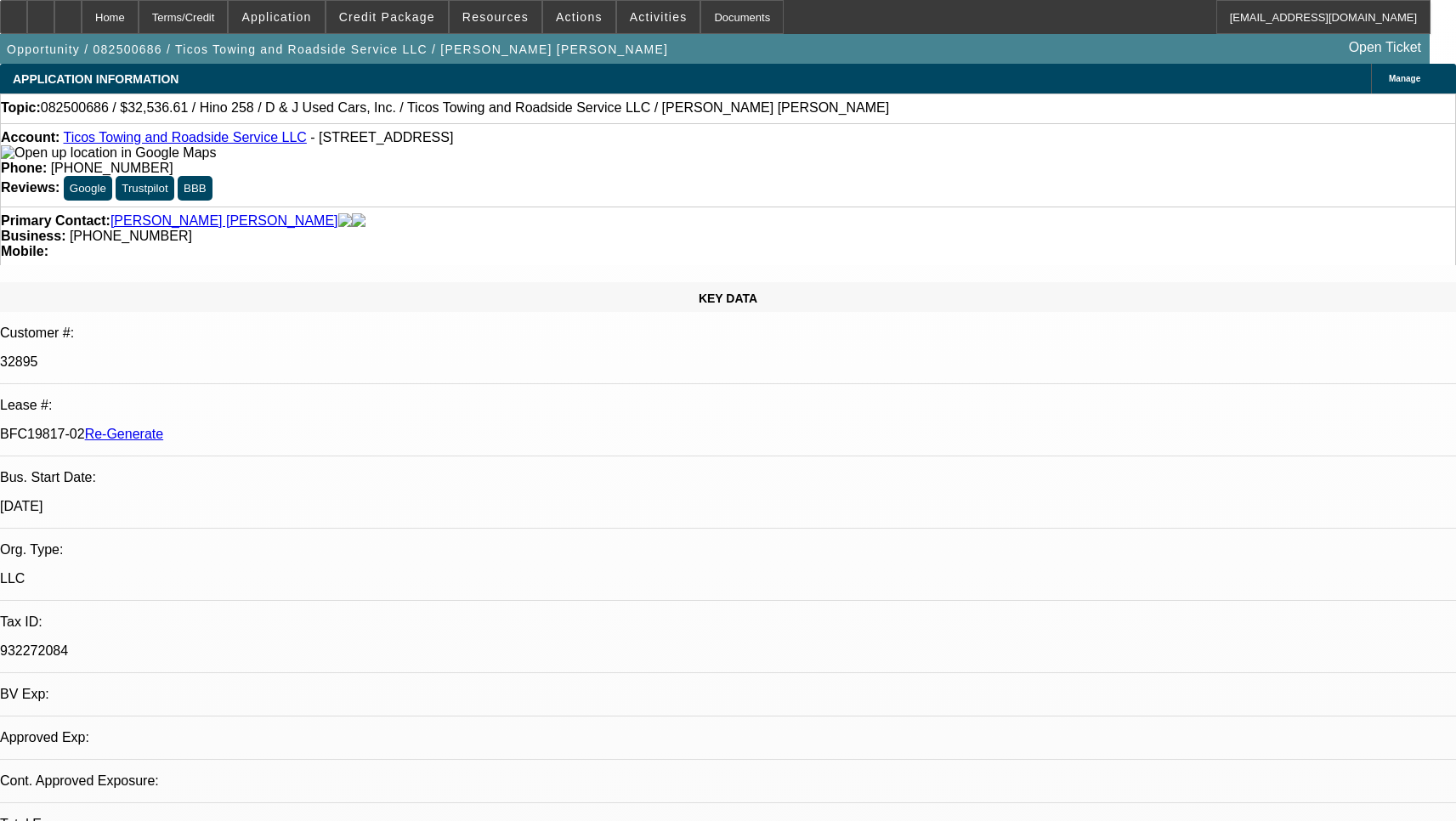
select select "0.15"
select select "2"
select select "0.1"
select select "4"
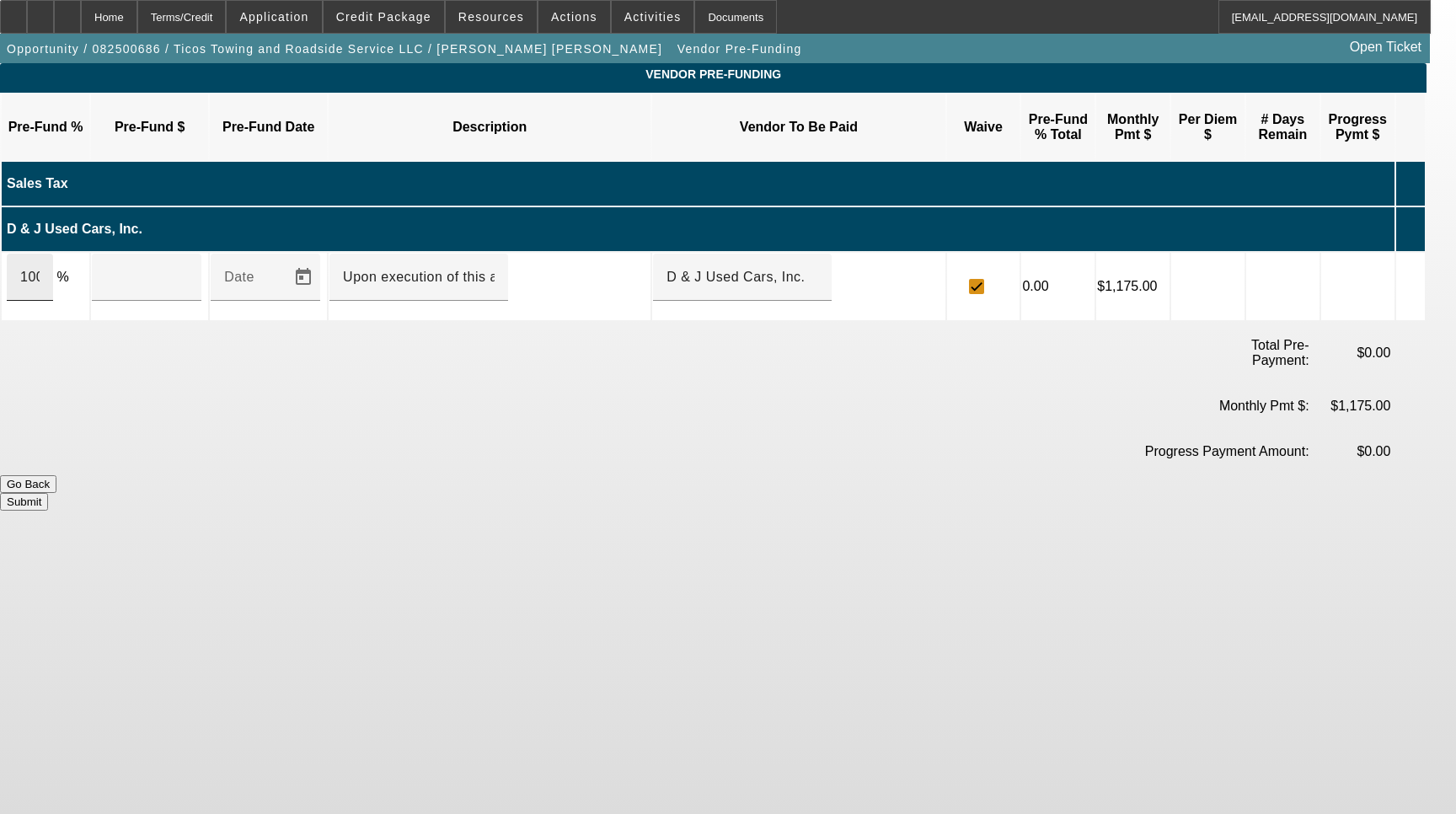
click at [39, 267] on input "100" at bounding box center [30, 277] width 19 height 20
type input "$35,900.00"
click at [48, 493] on button "Submit" at bounding box center [24, 502] width 48 height 18
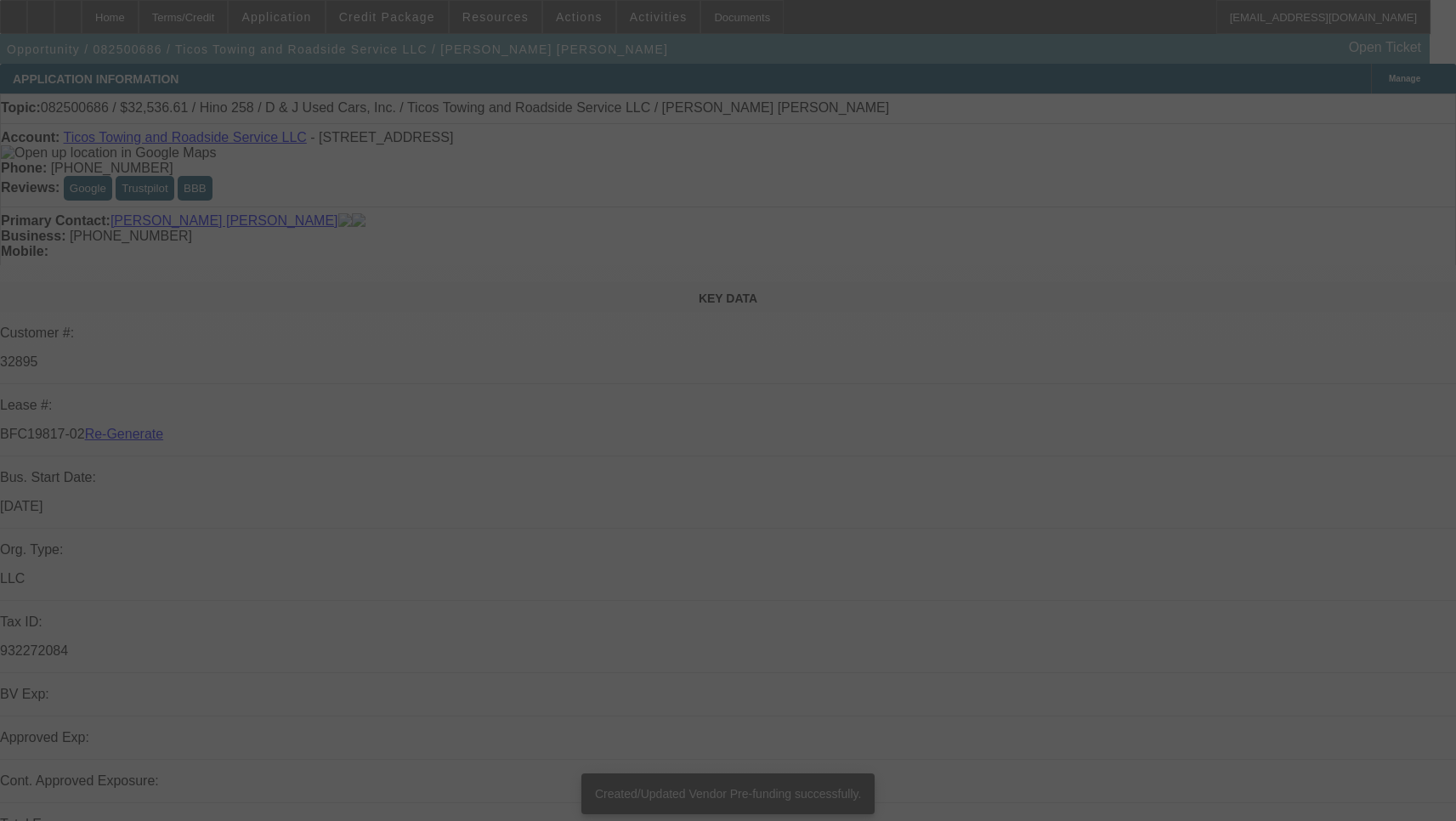
select select "3"
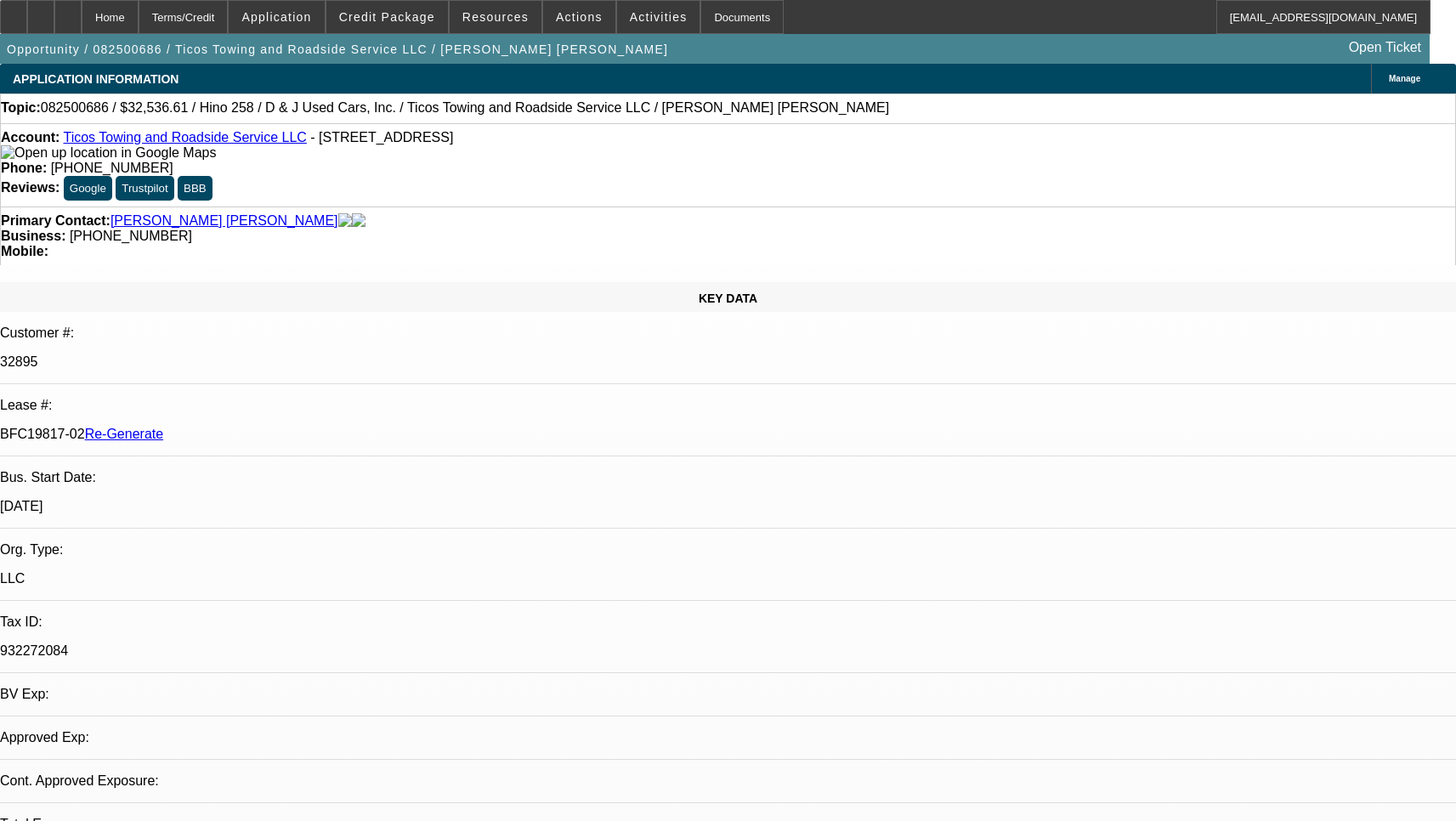
select select "0.15"
select select "2"
select select "0.1"
select select "4"
